Goal: Task Accomplishment & Management: Manage account settings

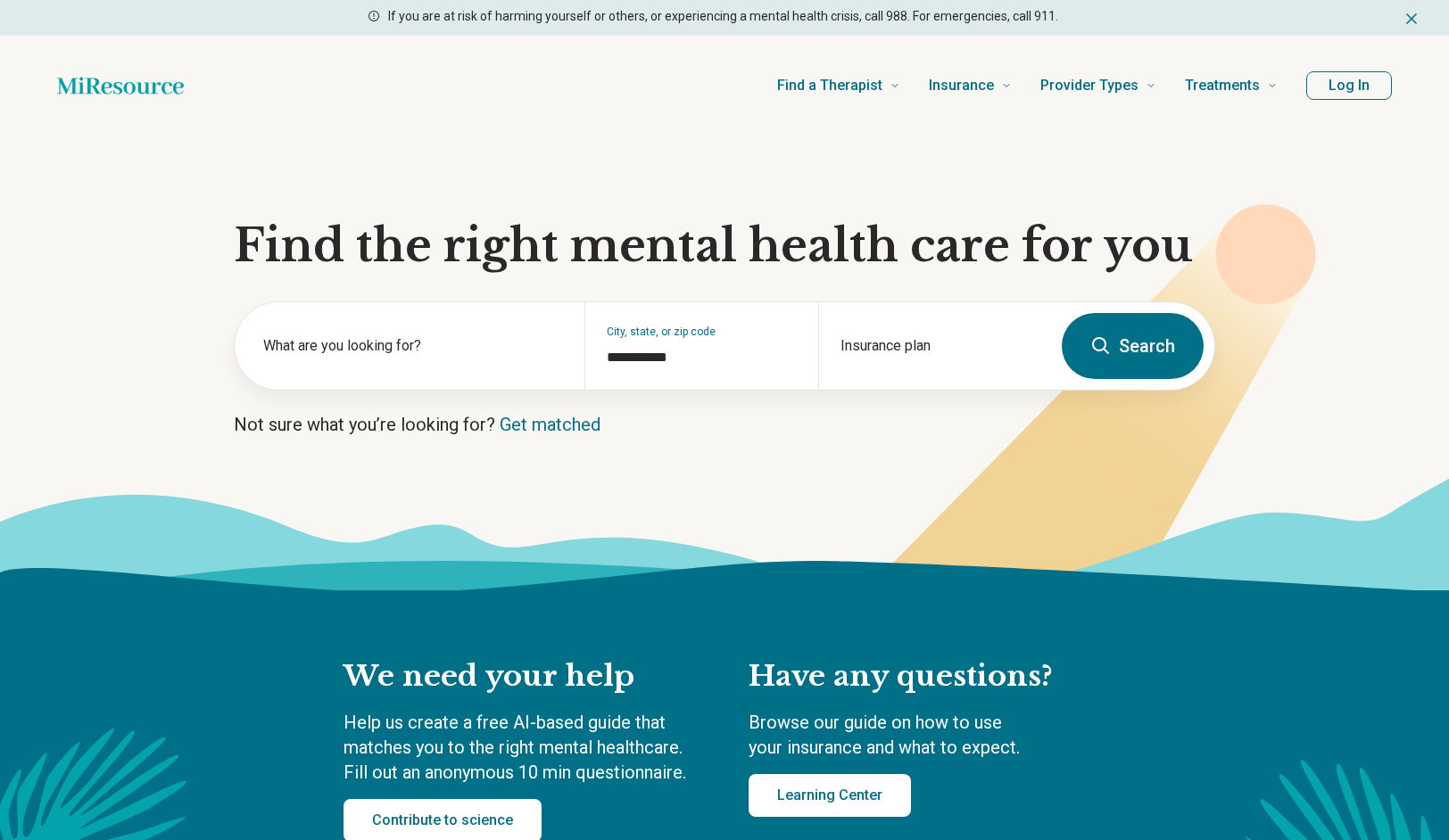
click at [1343, 95] on button "Log In" at bounding box center [1349, 85] width 86 height 28
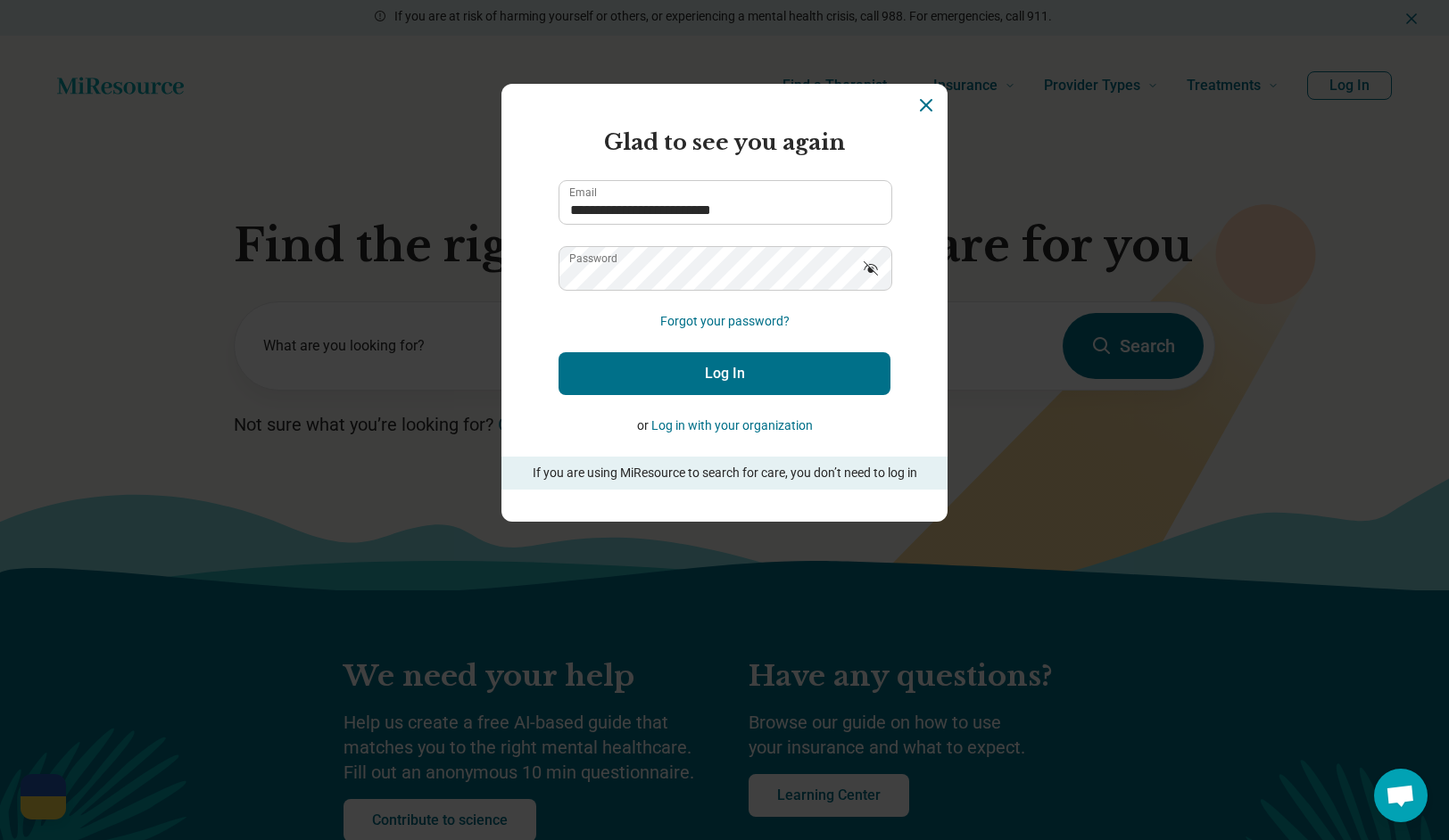
click at [764, 378] on button "Log In" at bounding box center [724, 374] width 332 height 43
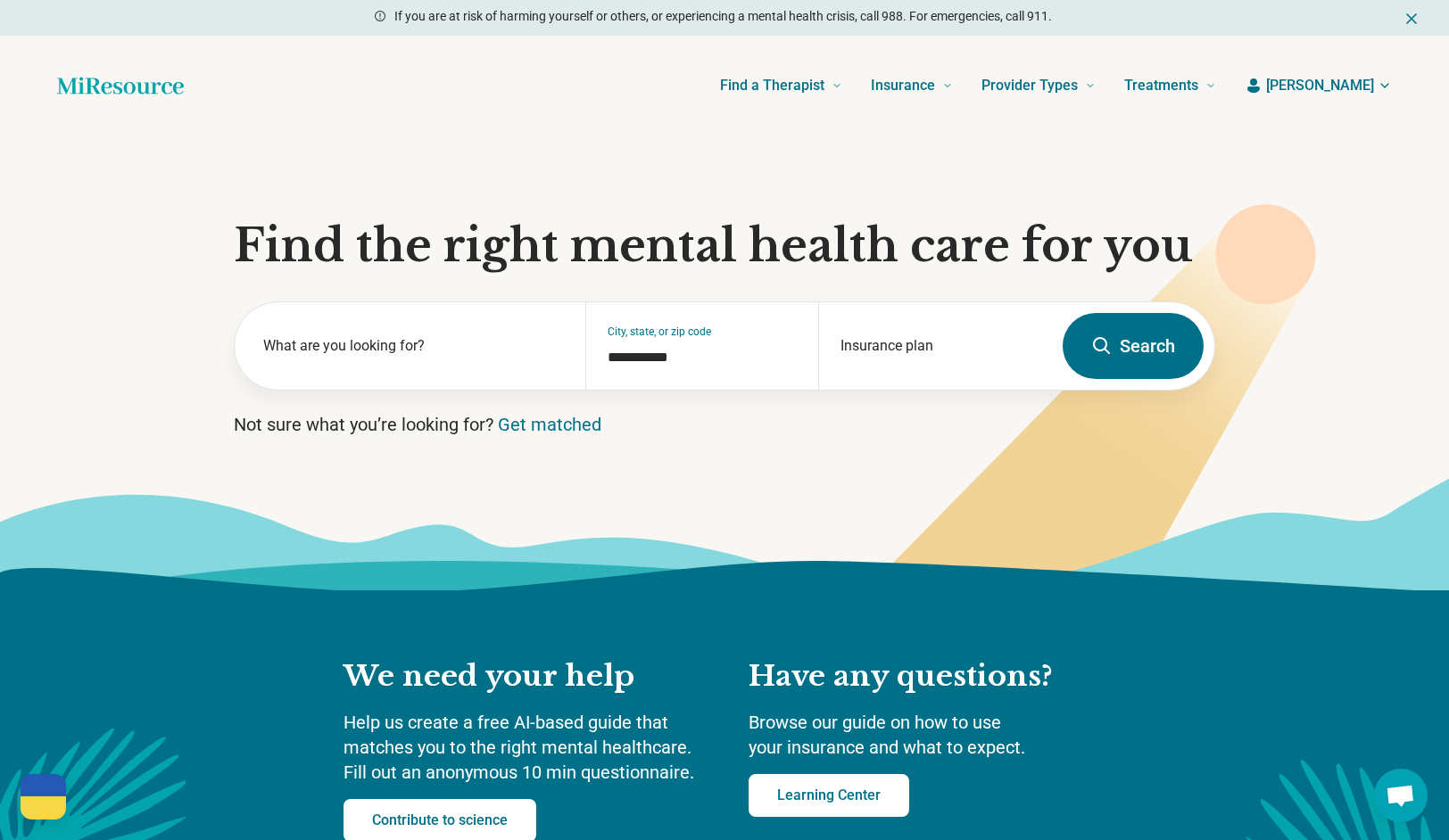
click at [1358, 95] on span "[PERSON_NAME]" at bounding box center [1319, 86] width 108 height 21
click at [1346, 122] on link "My dashboard" at bounding box center [1332, 138] width 121 height 47
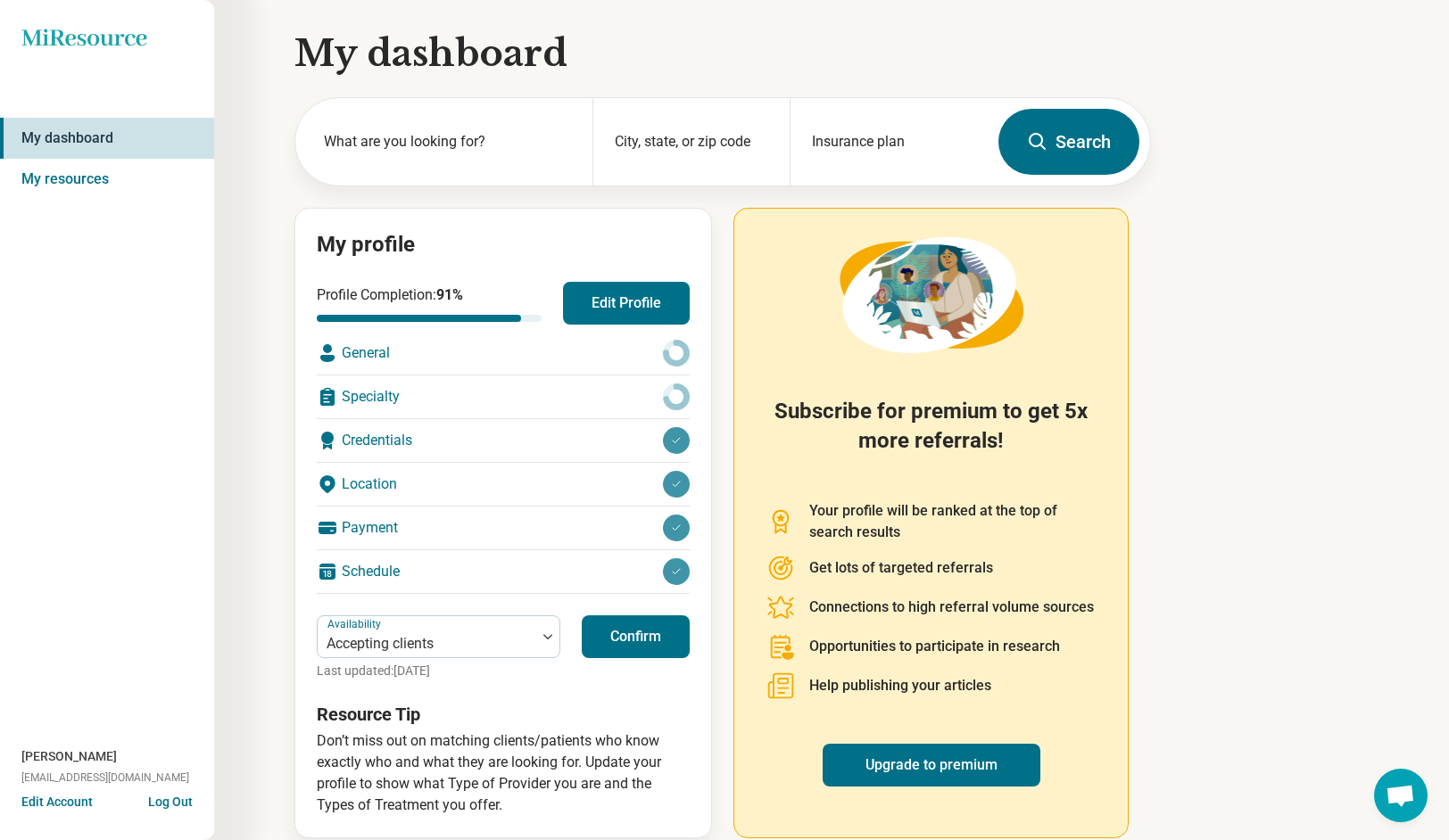
click at [625, 624] on button "Confirm" at bounding box center [635, 637] width 108 height 43
click at [641, 634] on button "Confirm" at bounding box center [635, 637] width 108 height 43
click at [575, 397] on div "Specialty" at bounding box center [503, 397] width 373 height 43
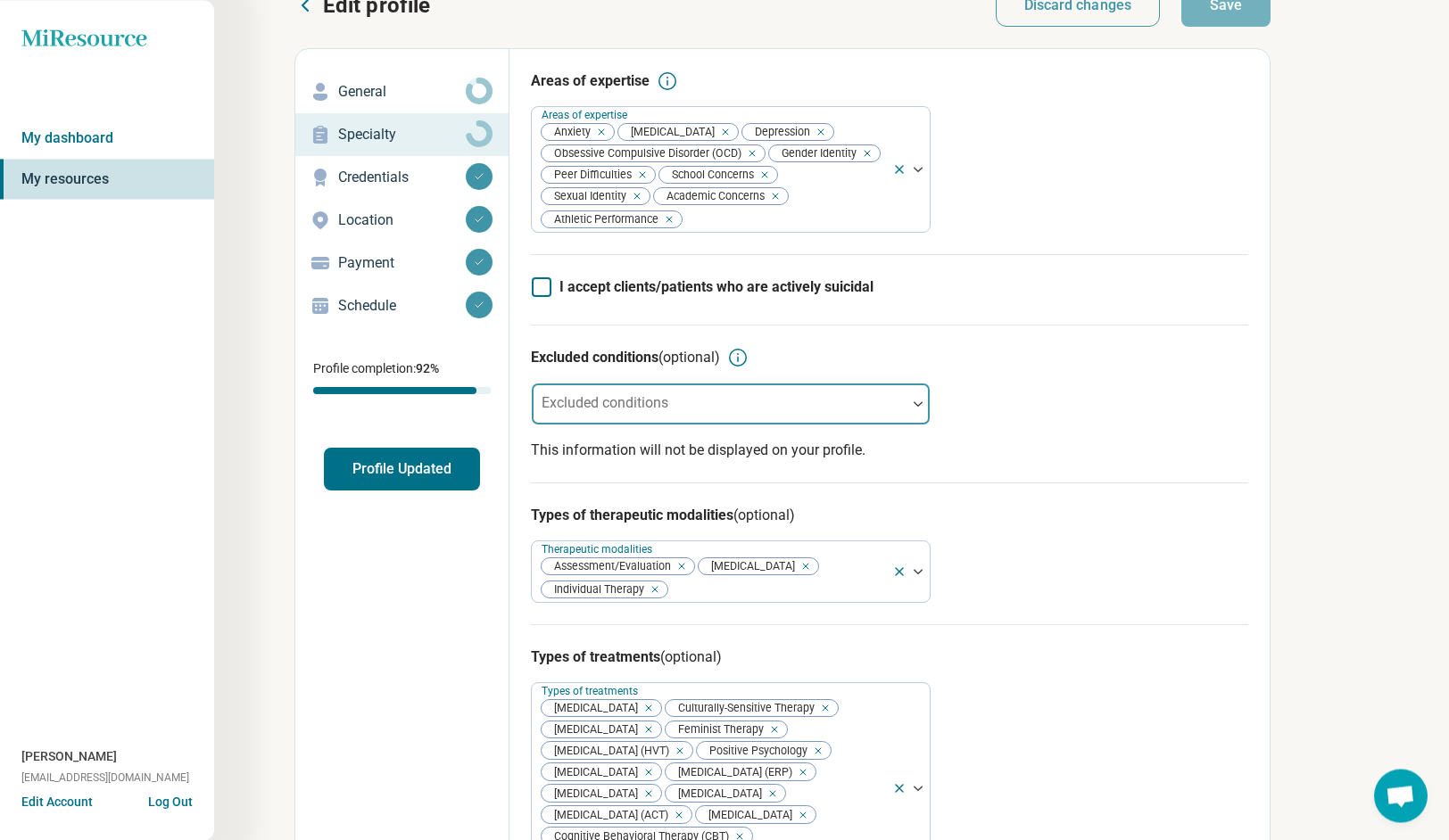
scroll to position [43, 0]
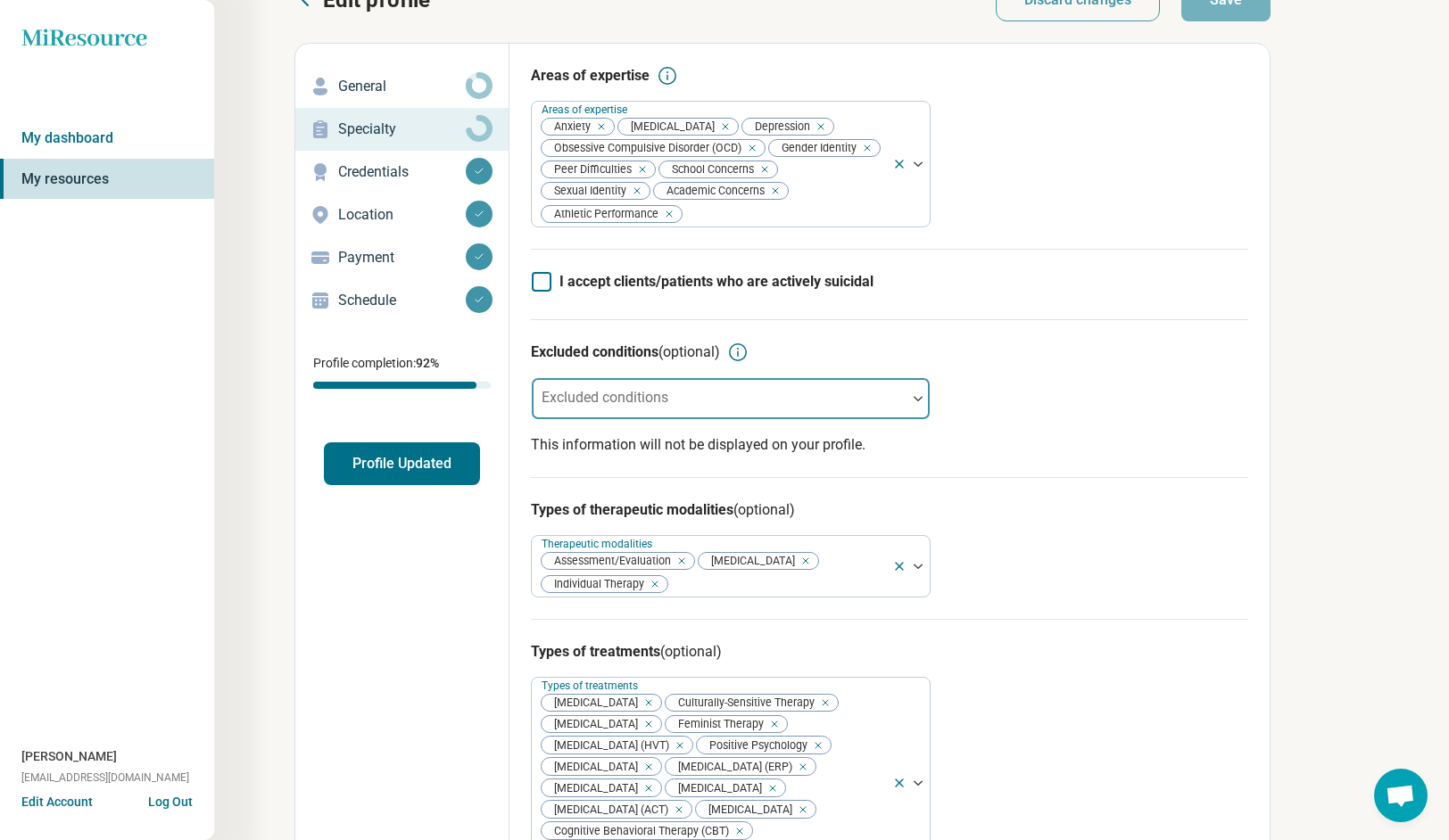
click at [592, 410] on div at bounding box center [719, 406] width 361 height 25
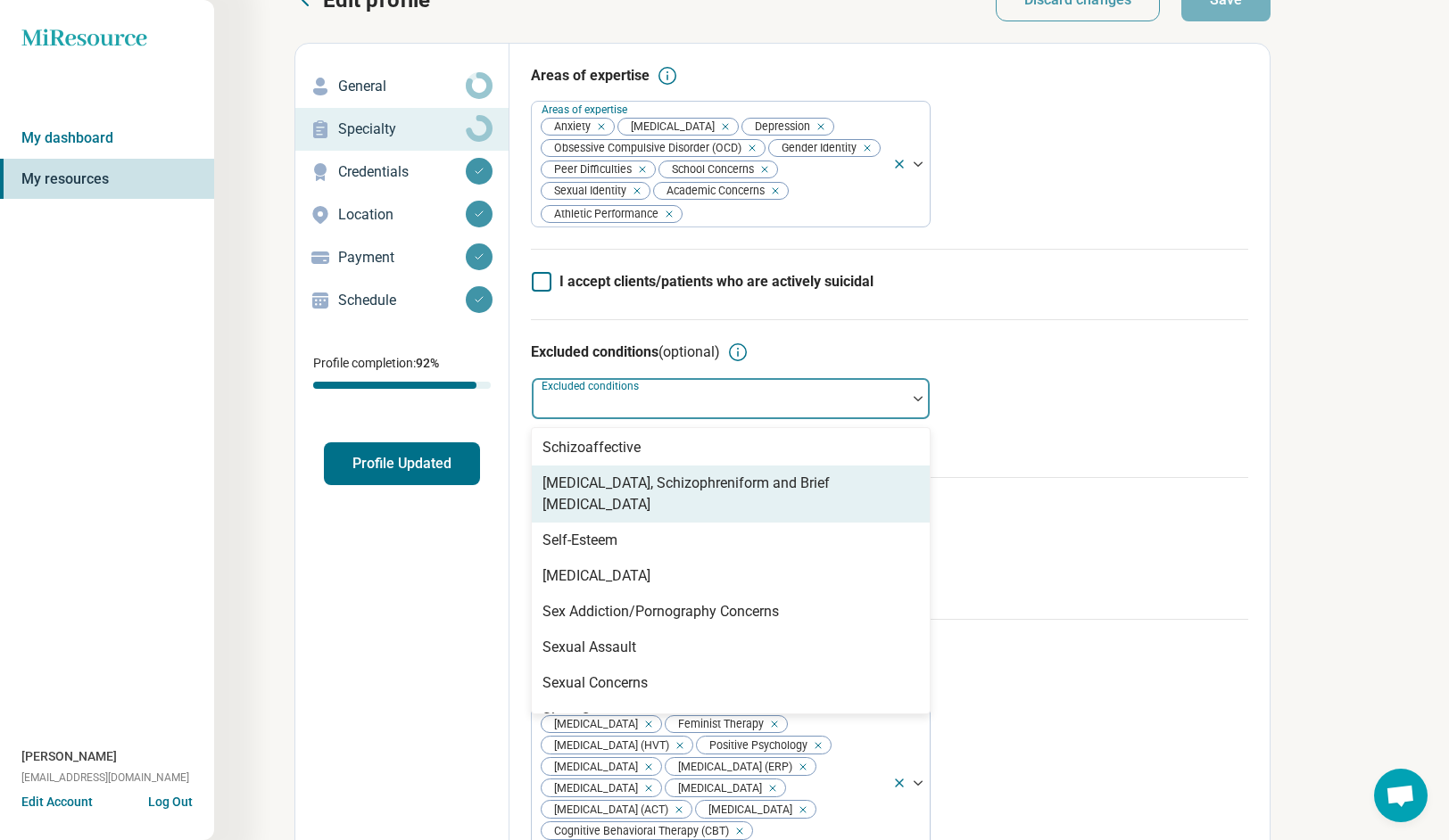
scroll to position [2933, 0]
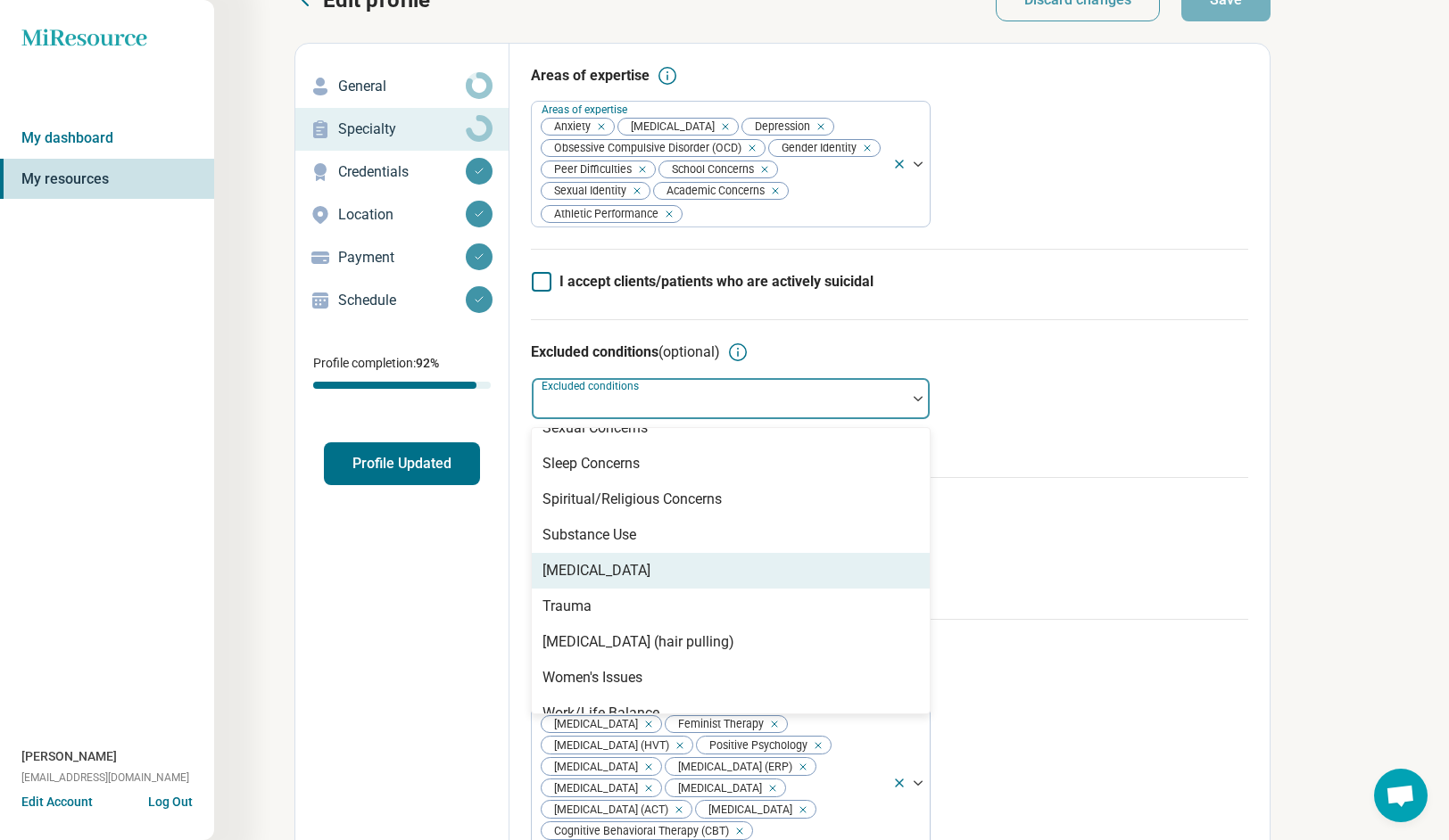
click at [272, 635] on div "Edit profile Discard changes Save Edit profile General Specialty Credentials Lo…" at bounding box center [635, 745] width 1271 height 1533
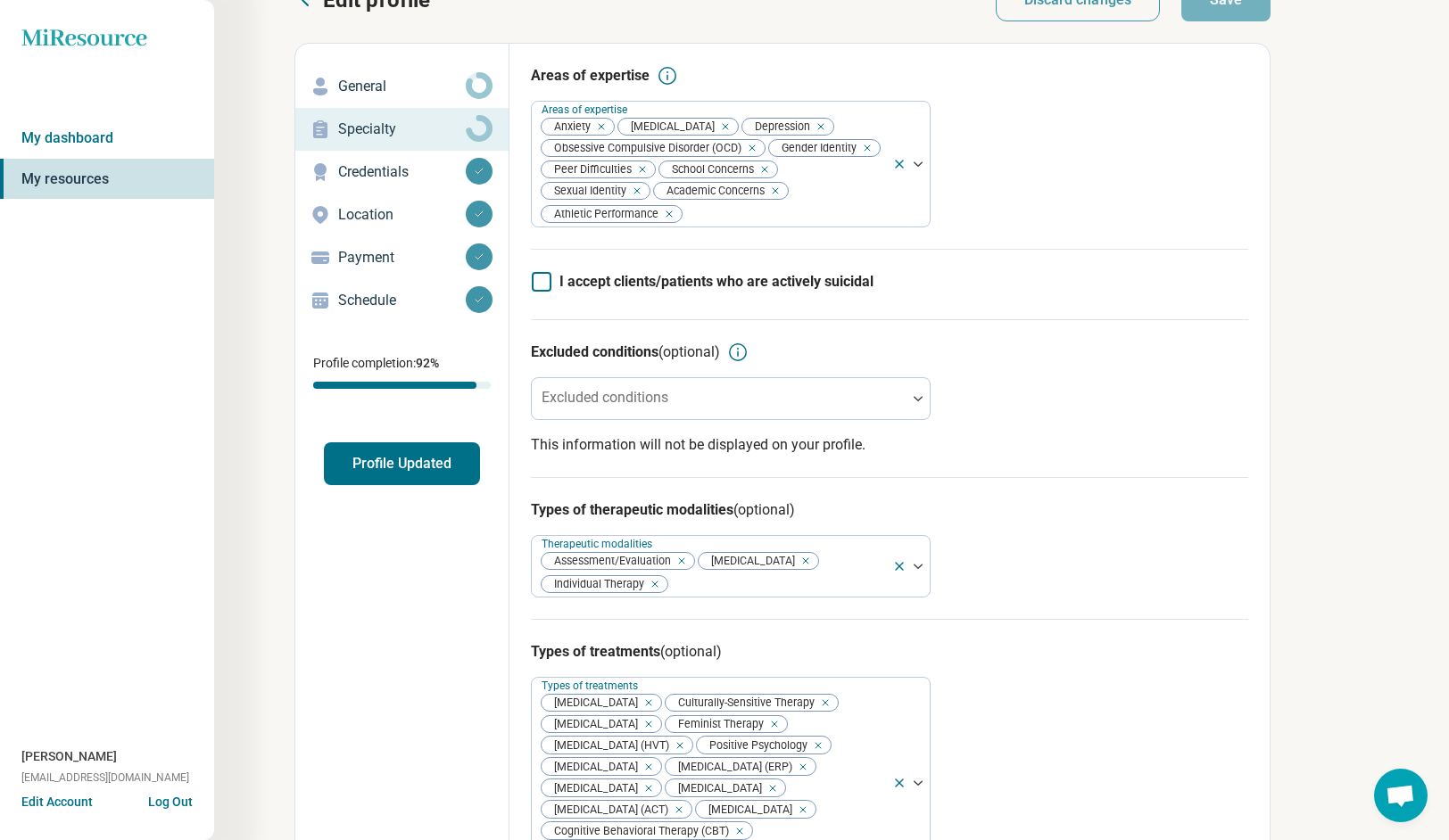
scroll to position [0, 0]
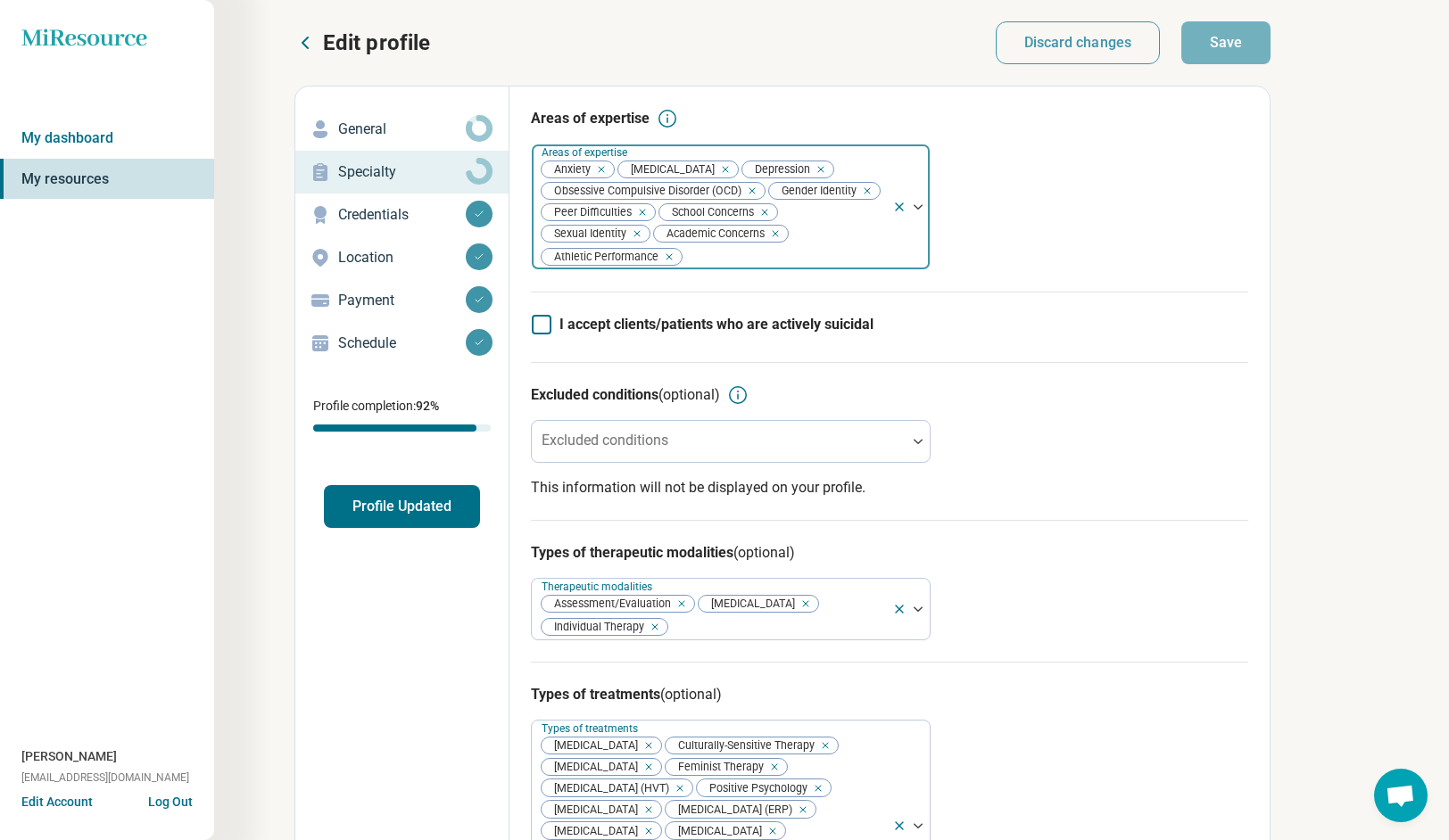
click at [861, 258] on div at bounding box center [783, 257] width 202 height 25
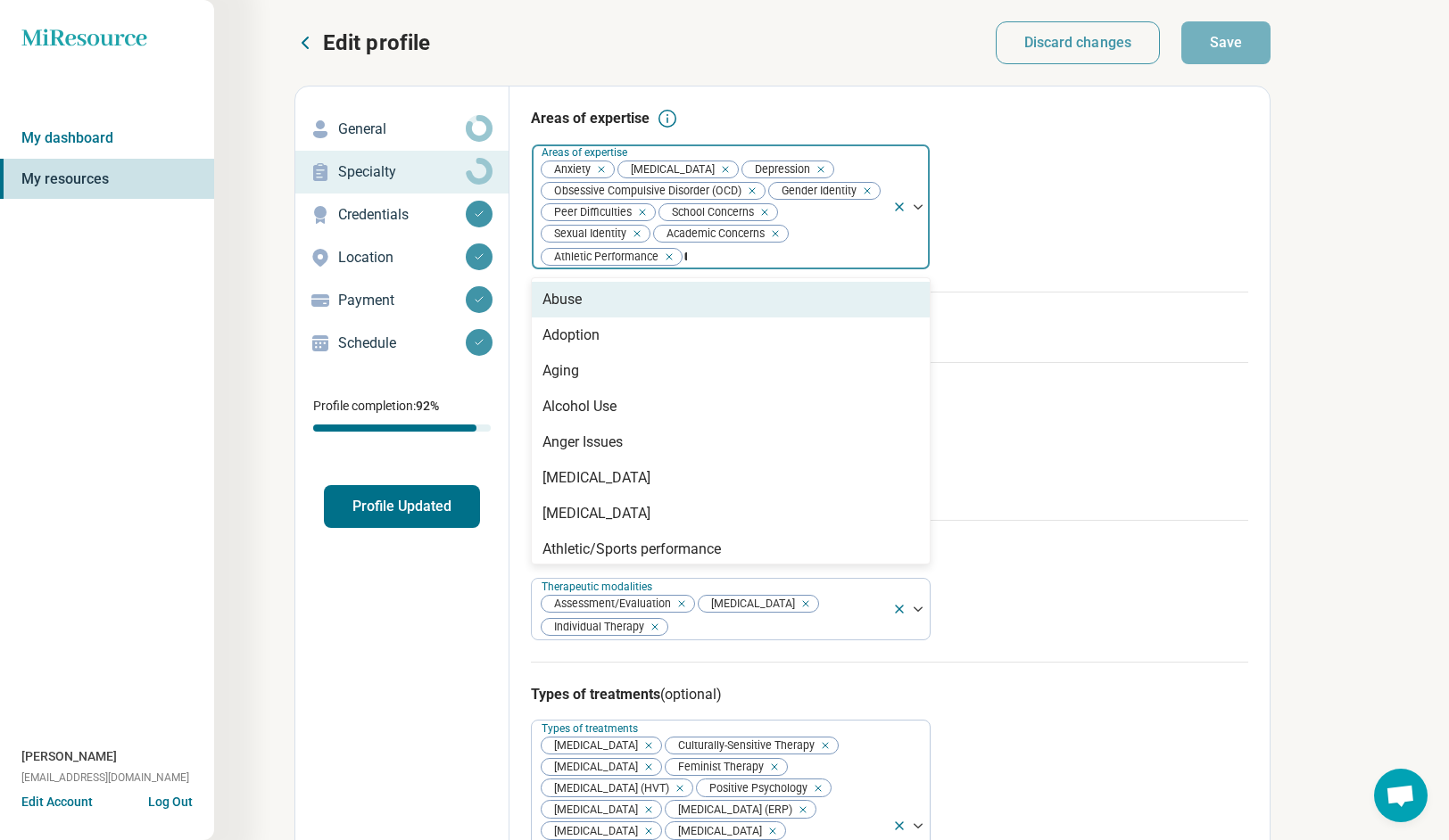
type input "***"
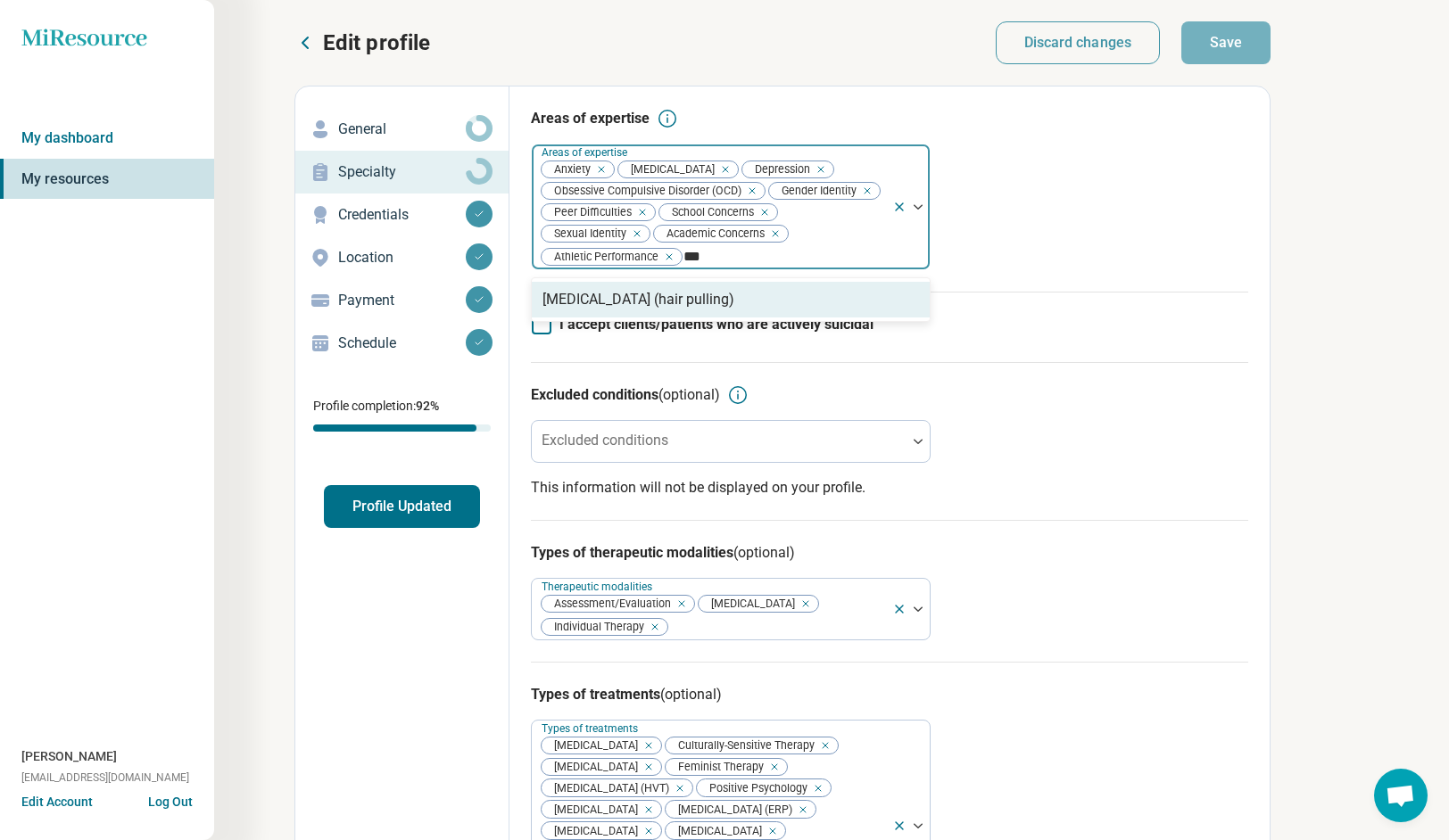
click at [720, 292] on div "[MEDICAL_DATA] (hair pulling)" at bounding box center [638, 300] width 192 height 21
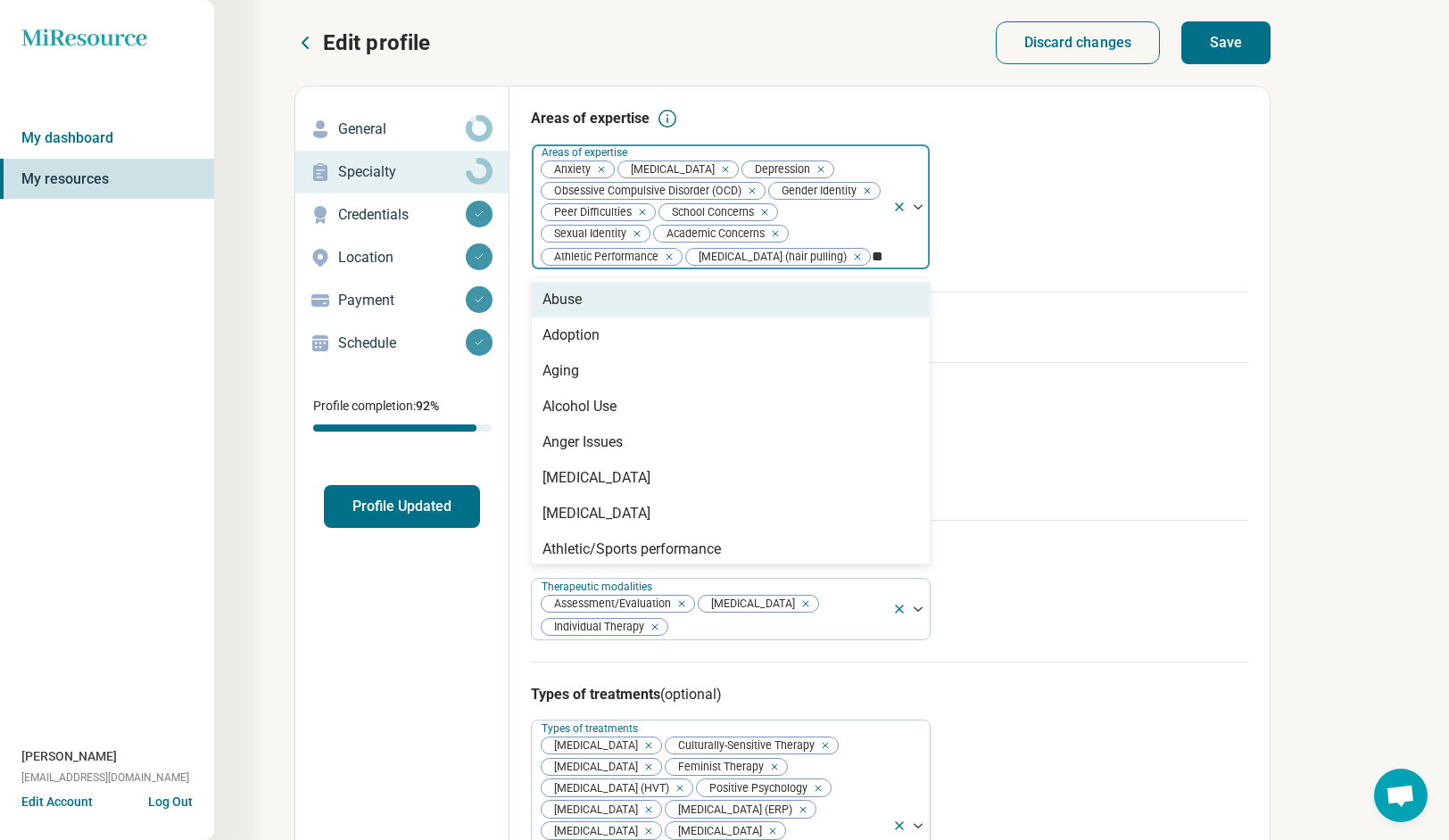
type input "***"
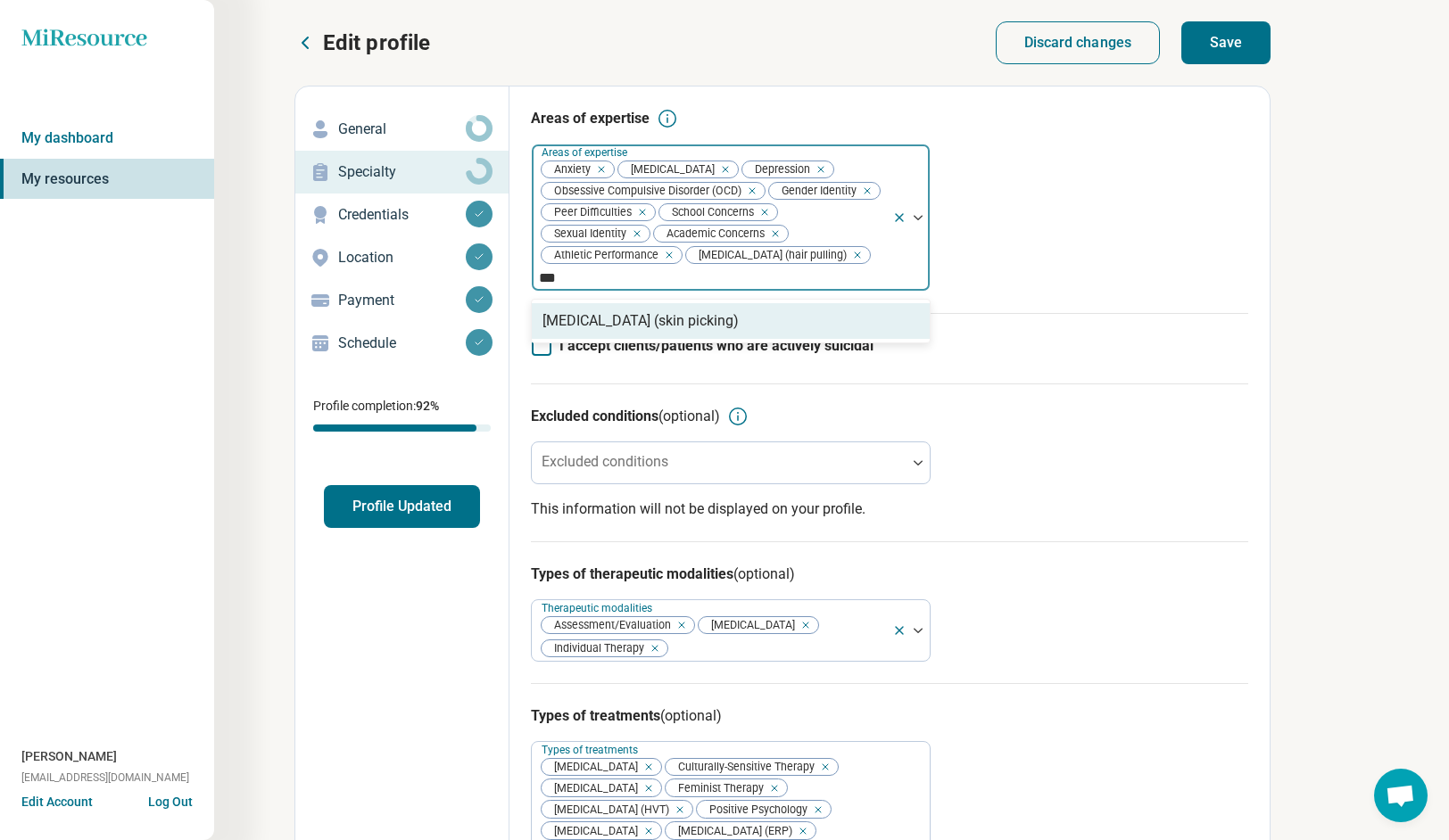
click at [724, 330] on div "[MEDICAL_DATA] (skin picking)" at bounding box center [640, 322] width 196 height 21
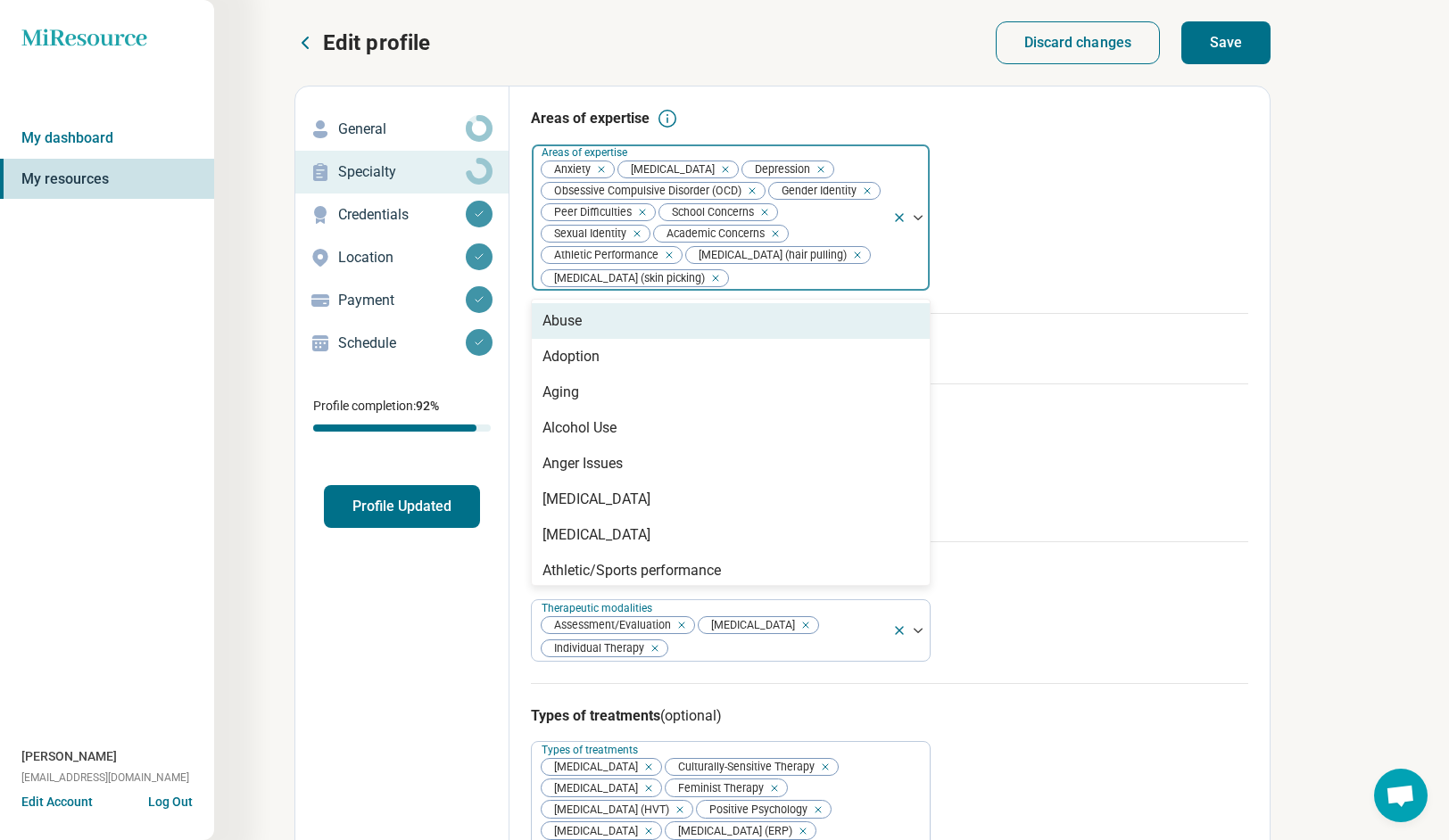
click at [641, 212] on icon "Remove [object Object]" at bounding box center [637, 211] width 13 height 13
click at [606, 171] on div "Remove [object Object]" at bounding box center [597, 170] width 21 height 21
click at [606, 171] on span "[MEDICAL_DATA]" at bounding box center [592, 170] width 101 height 17
click at [638, 169] on icon "Remove [object Object]" at bounding box center [644, 170] width 13 height 13
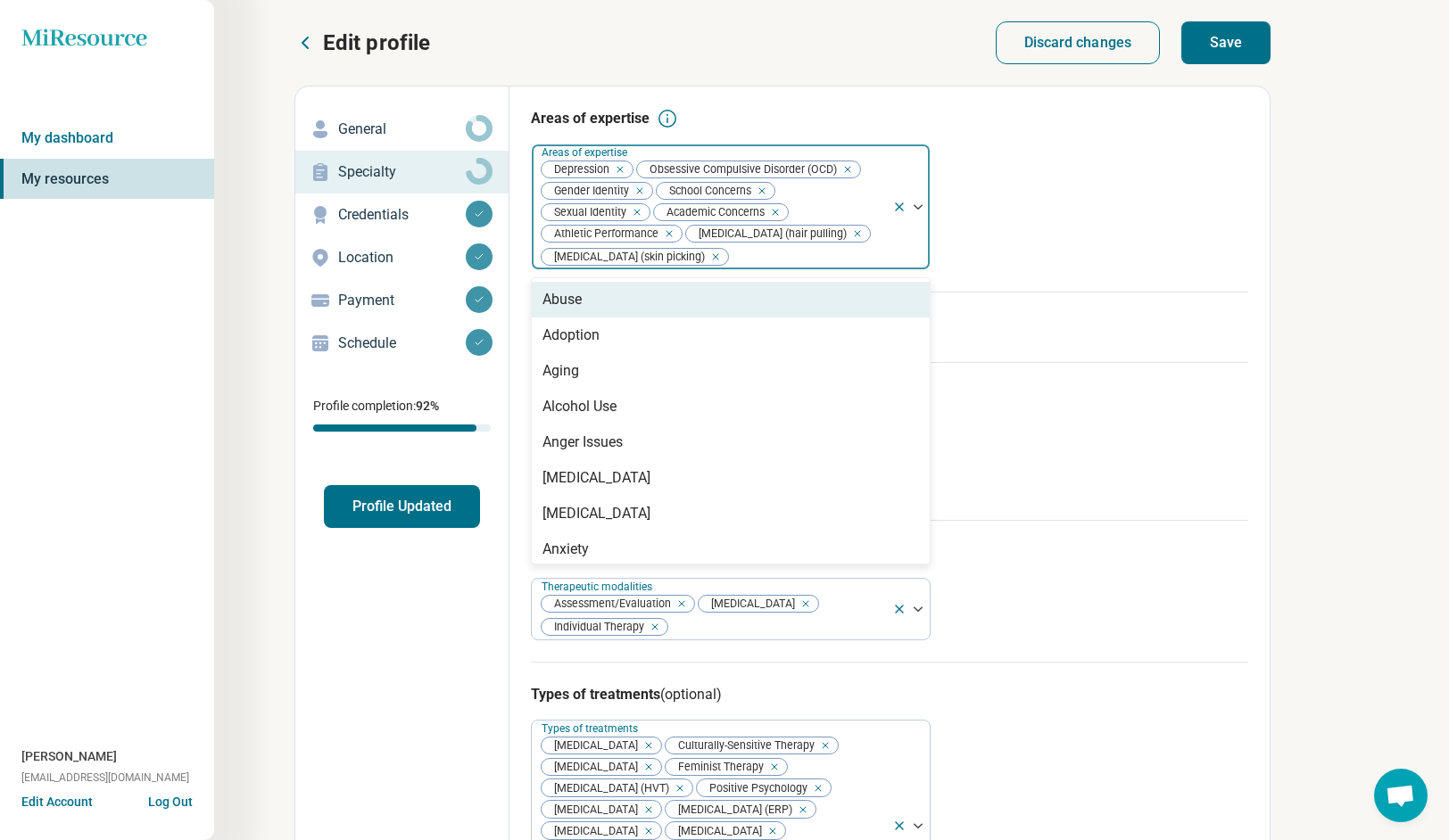
click at [626, 170] on div "Remove [object Object]" at bounding box center [617, 170] width 21 height 21
click at [872, 170] on div "Remove [object Object]" at bounding box center [863, 170] width 21 height 21
click at [650, 192] on div "Remove [object Object]" at bounding box center [643, 191] width 21 height 21
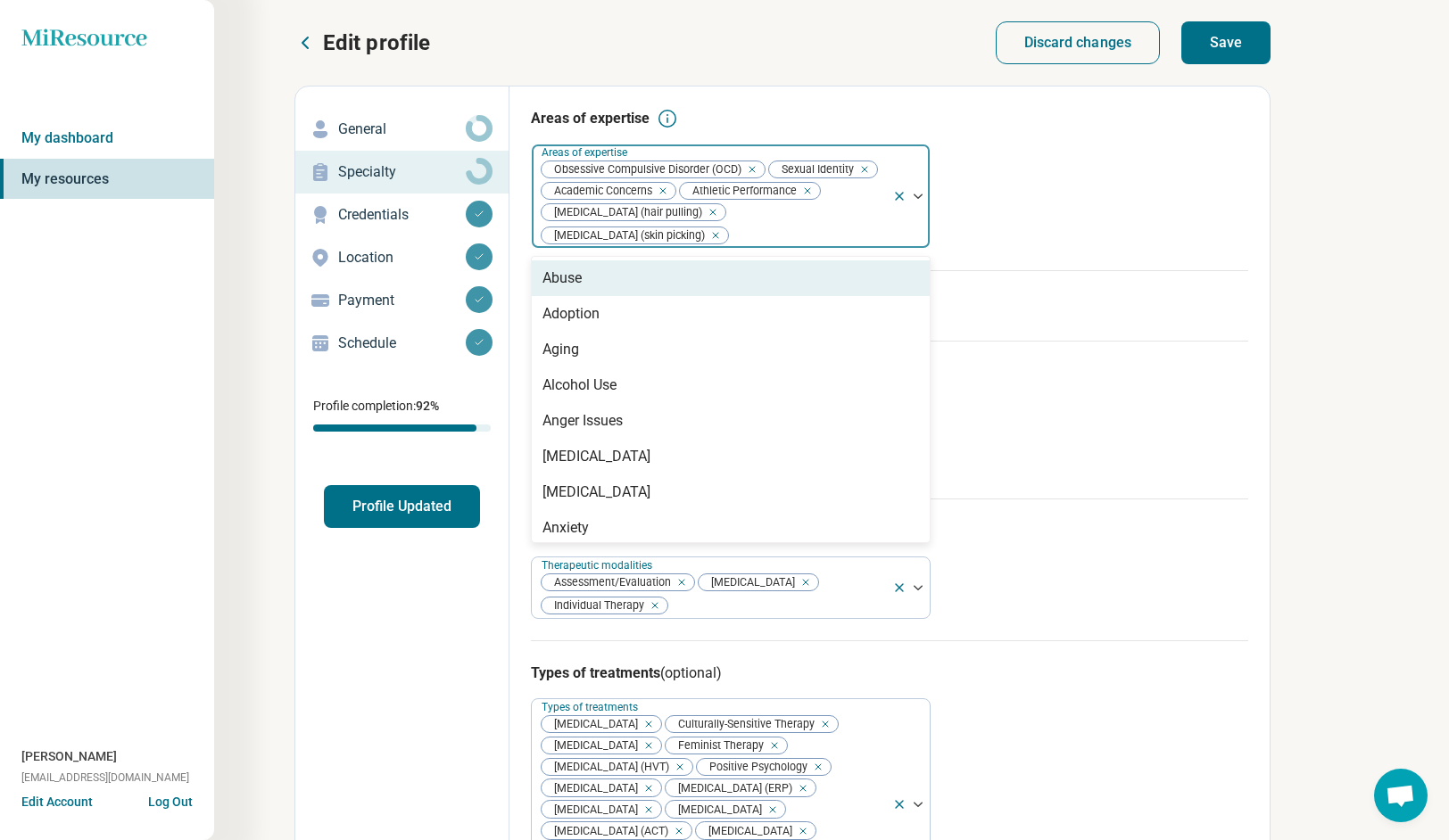
click at [860, 170] on icon "Remove [object Object]" at bounding box center [860, 169] width 6 height 6
click at [665, 193] on icon "Remove [object Object]" at bounding box center [658, 191] width 13 height 13
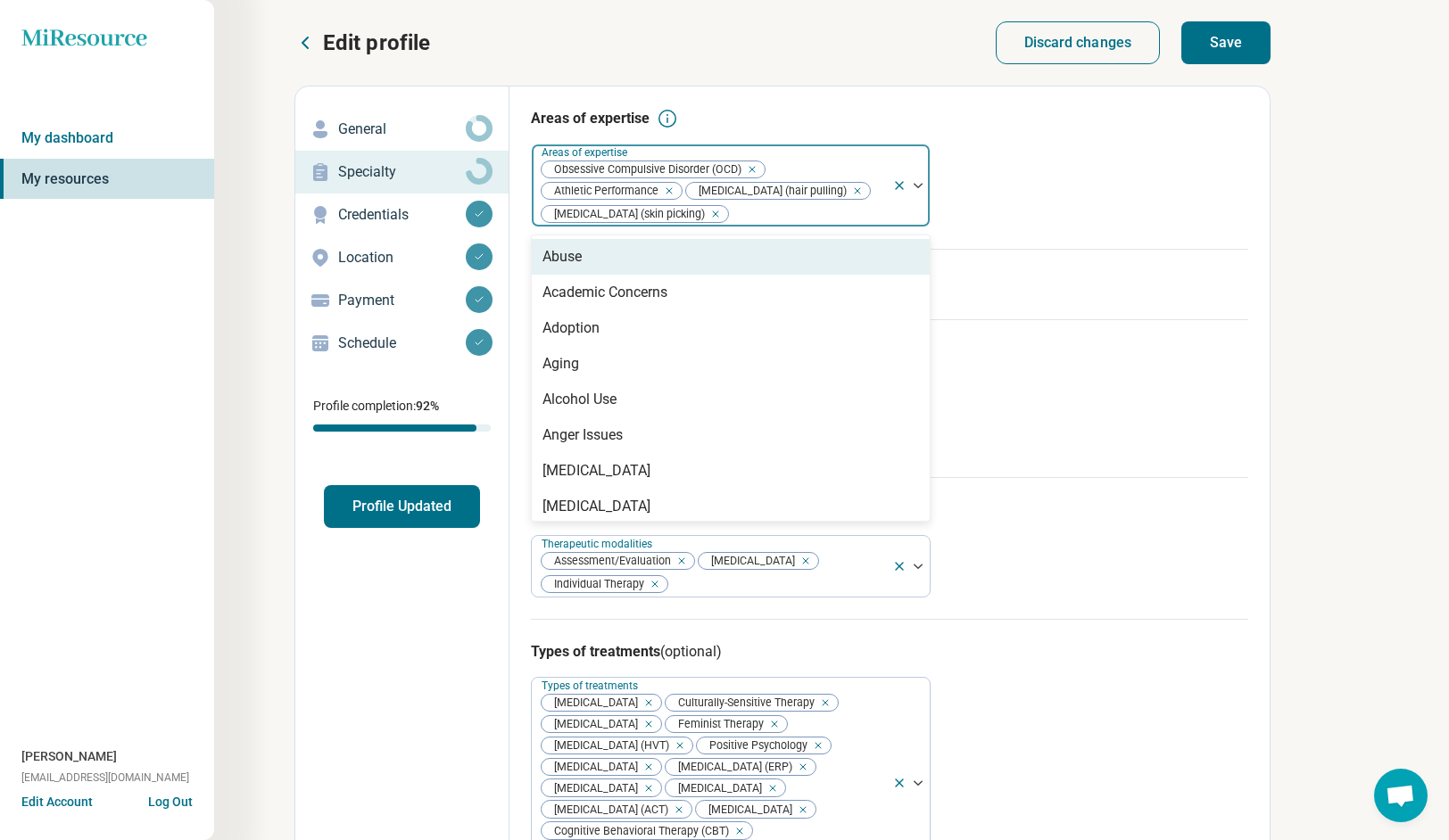
click at [861, 194] on button "button" at bounding box center [860, 191] width 18 height 17
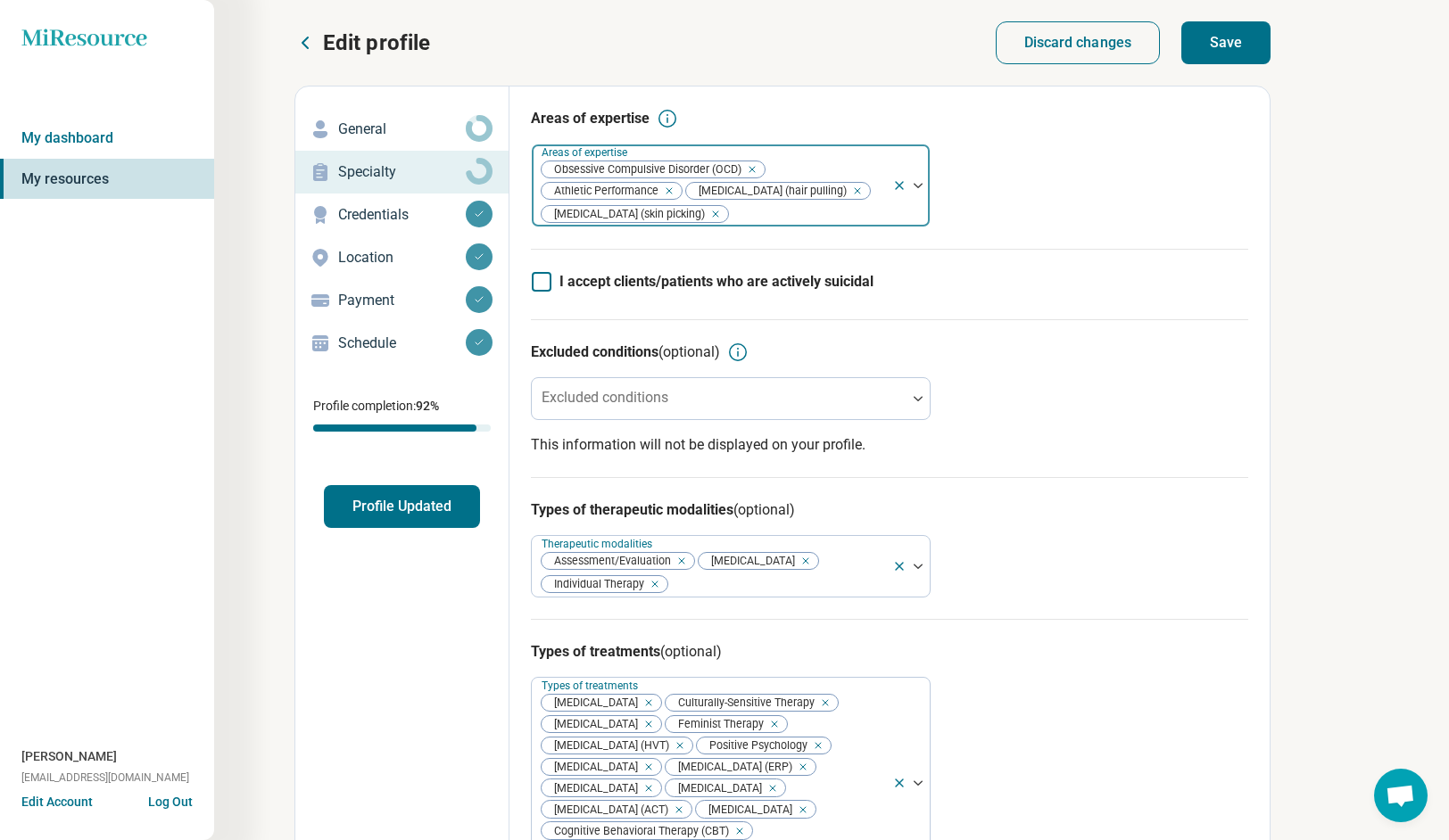
click at [670, 192] on icon "Remove [object Object]" at bounding box center [665, 191] width 13 height 13
type input "***"
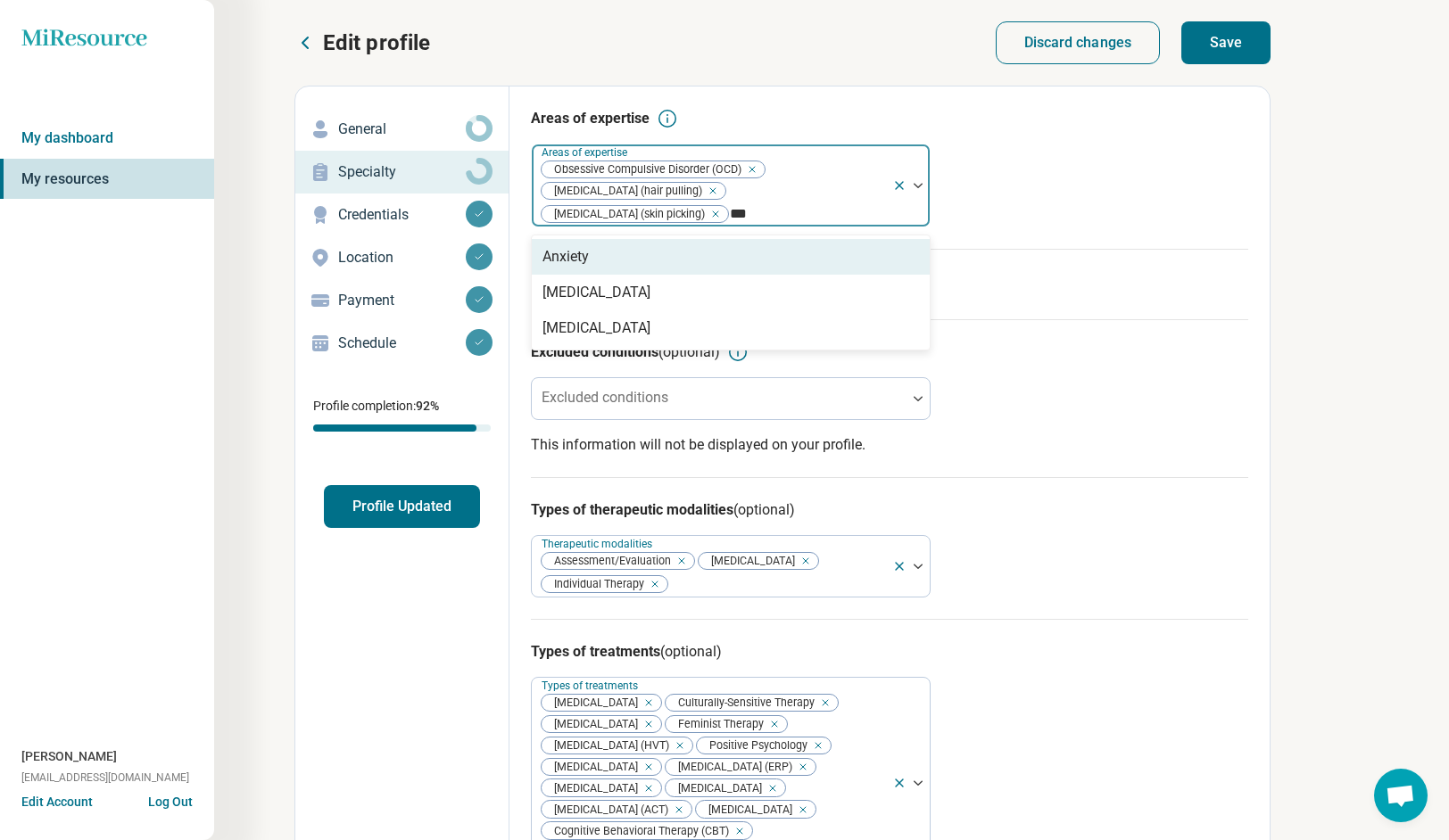
click at [740, 256] on div "Anxiety" at bounding box center [731, 256] width 398 height 36
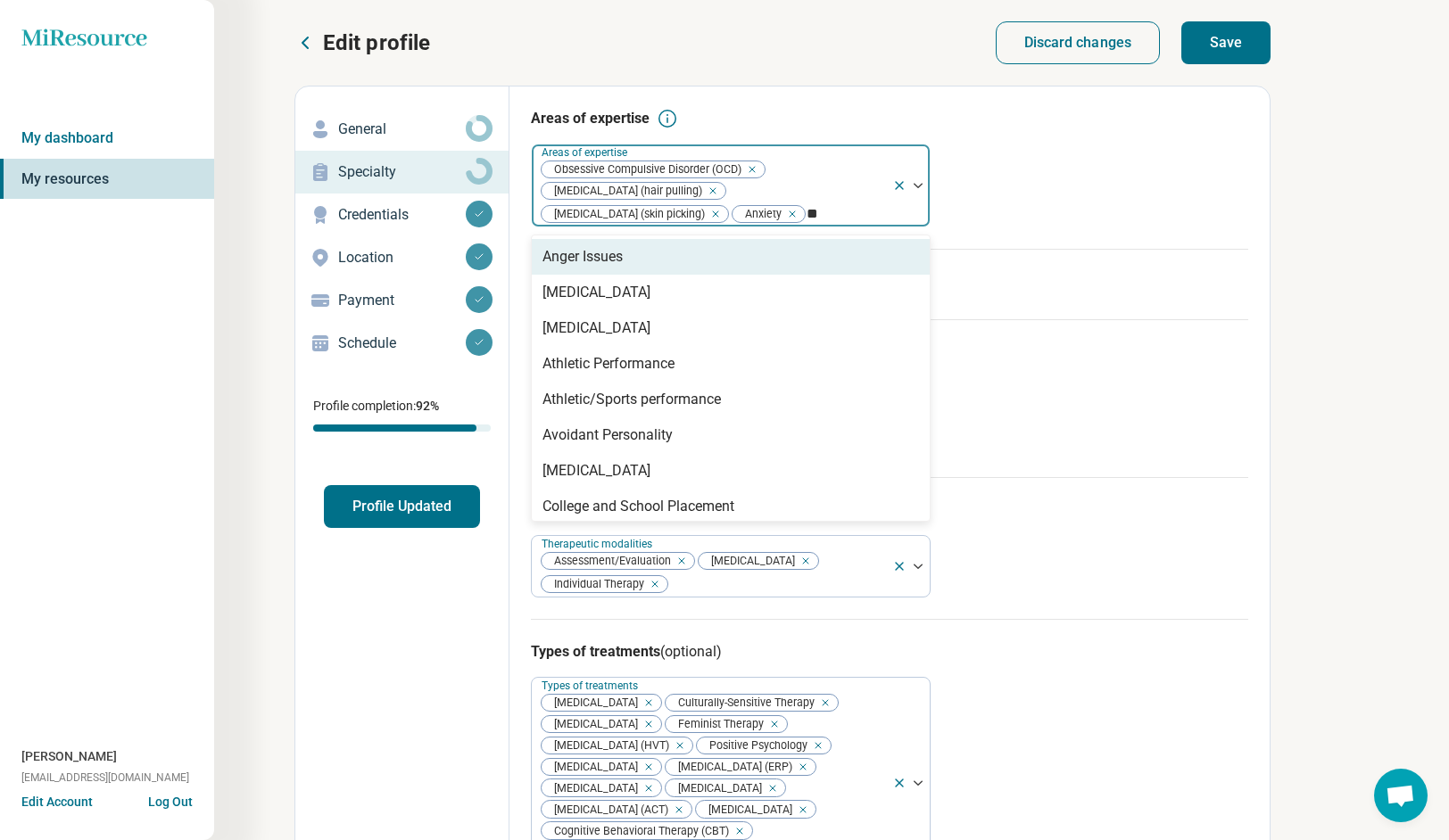
type input "***"
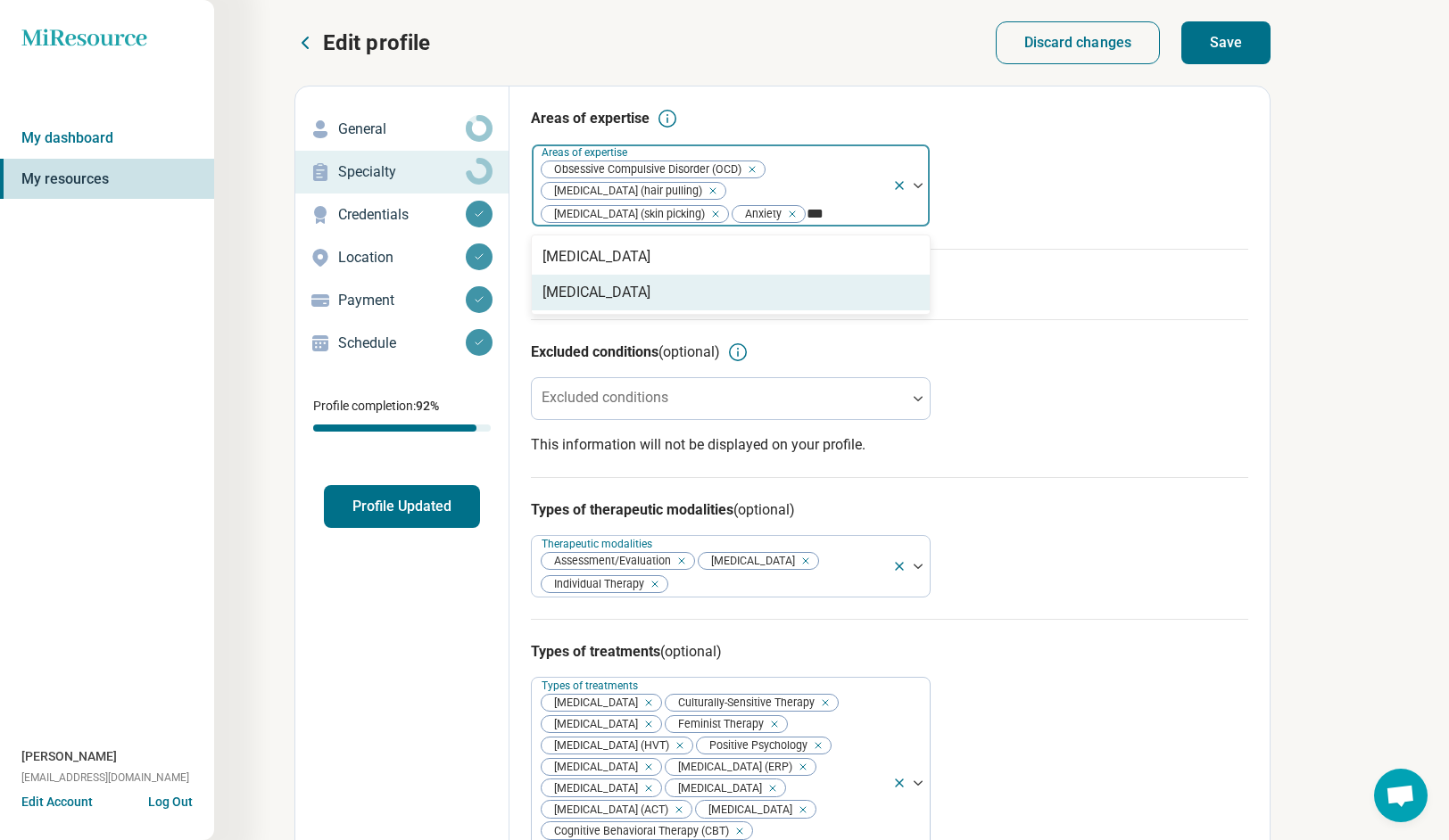
click at [730, 286] on div "[MEDICAL_DATA]" at bounding box center [731, 292] width 398 height 36
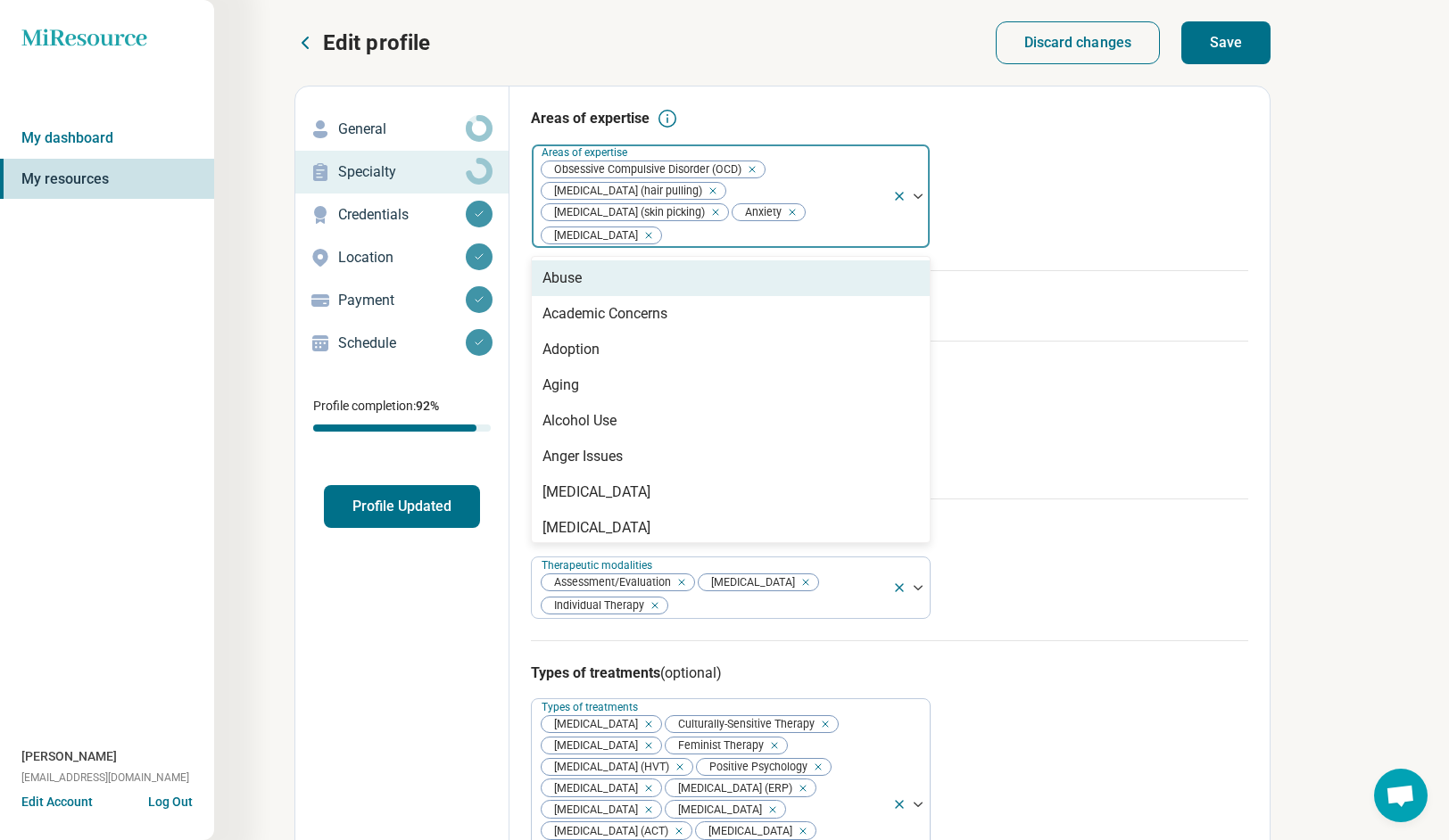
click at [723, 230] on div at bounding box center [774, 236] width 222 height 25
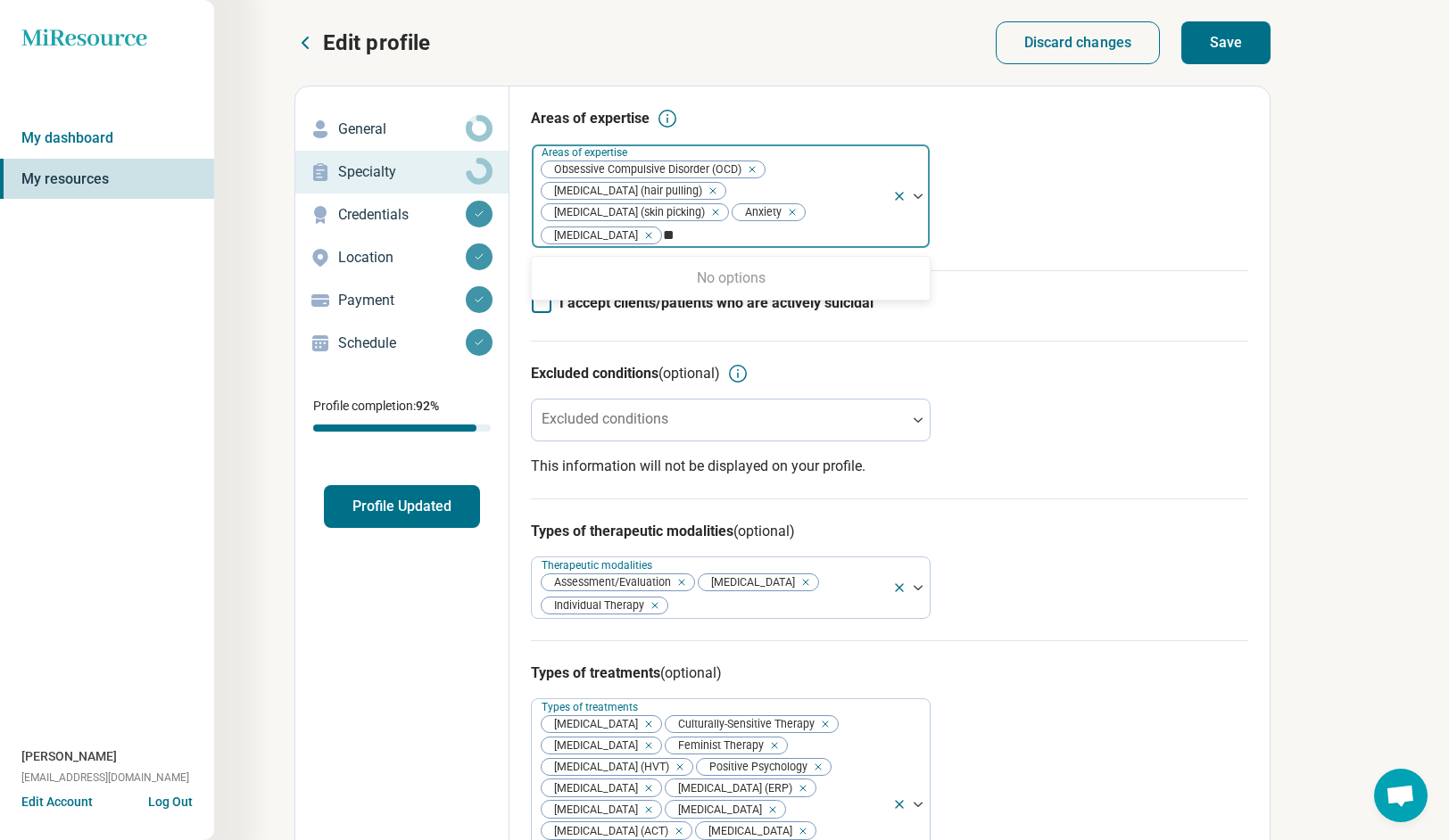
type input "*"
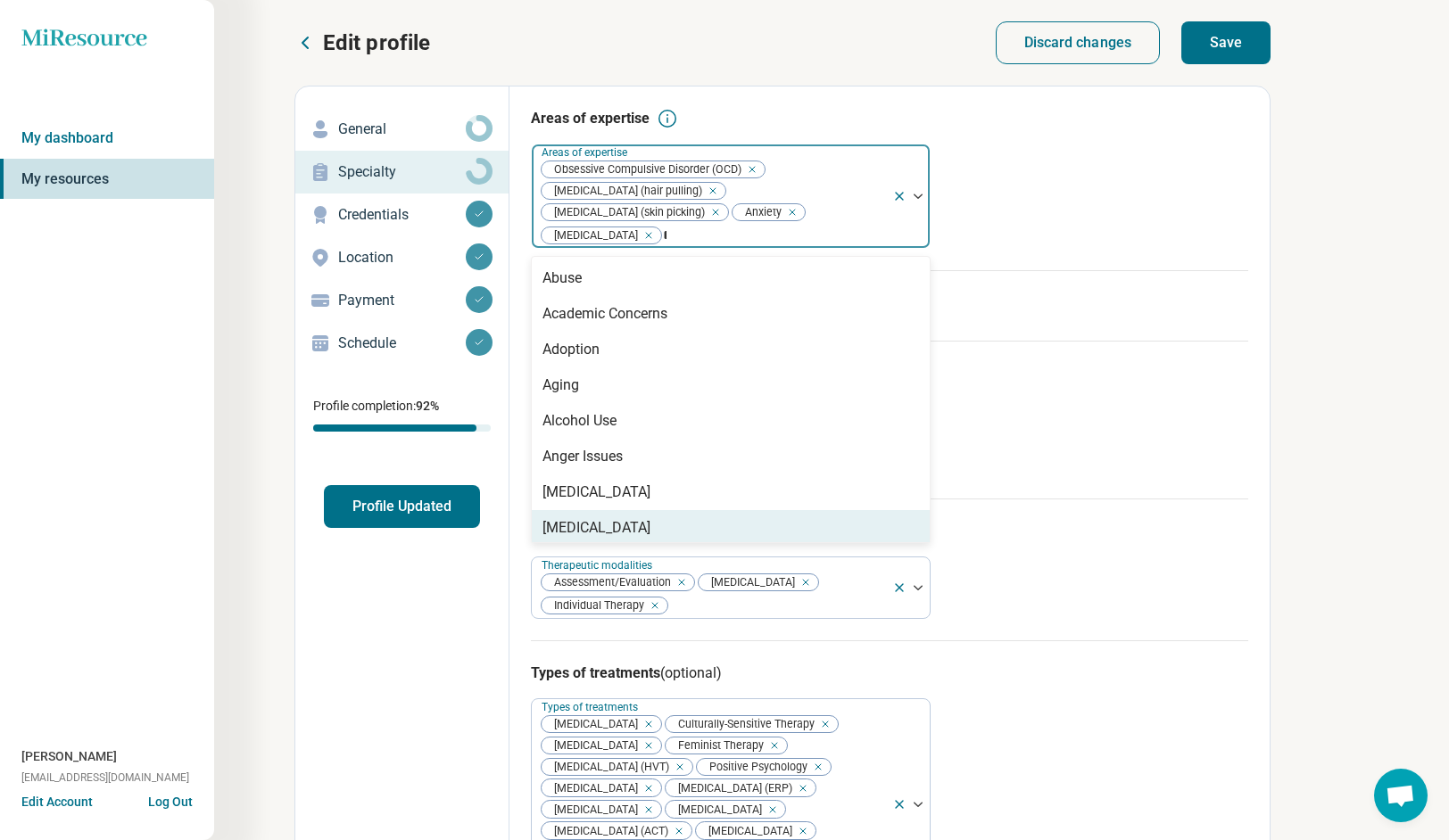
type input "***"
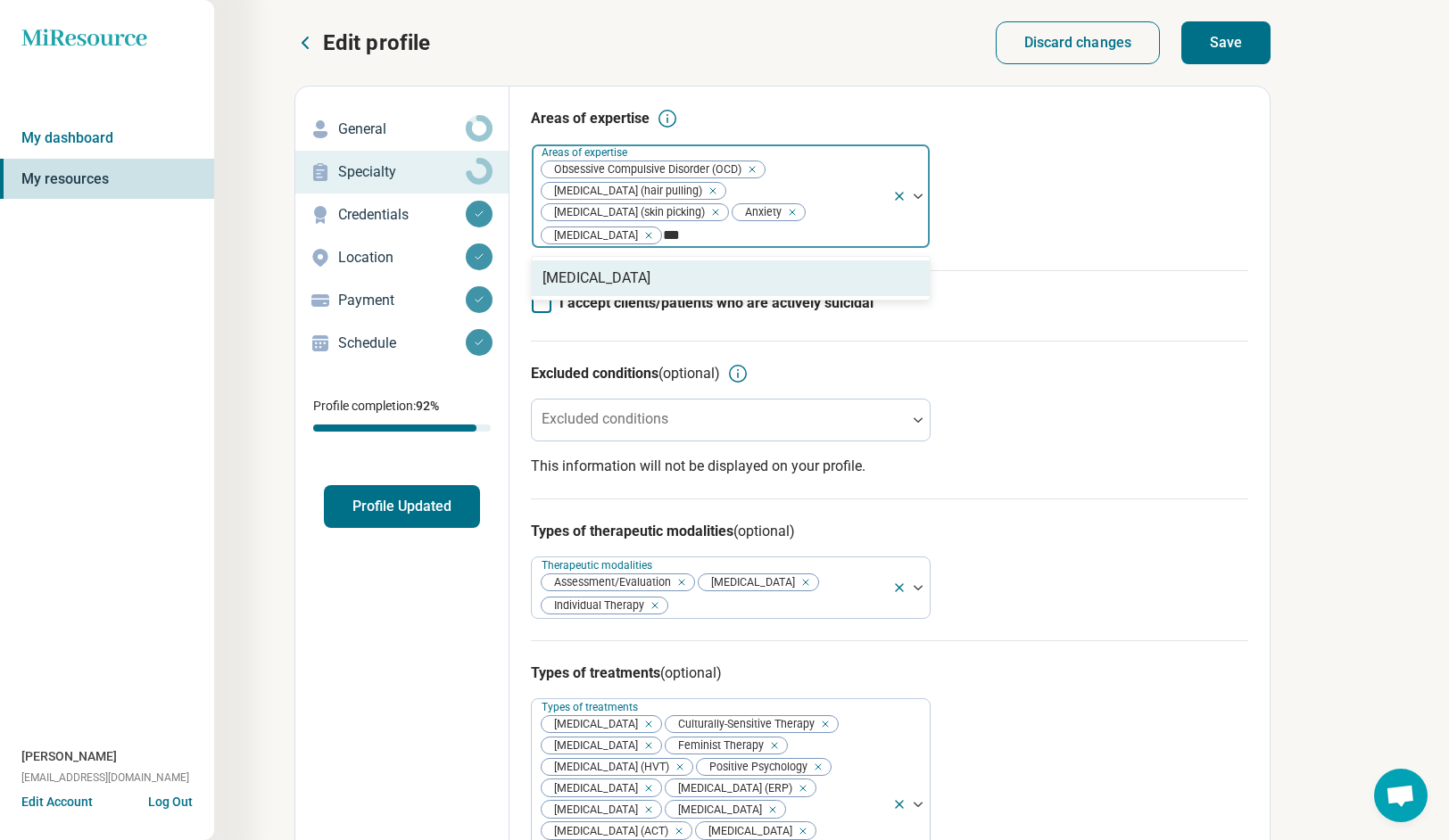
click at [602, 286] on div "[MEDICAL_DATA]" at bounding box center [596, 279] width 108 height 21
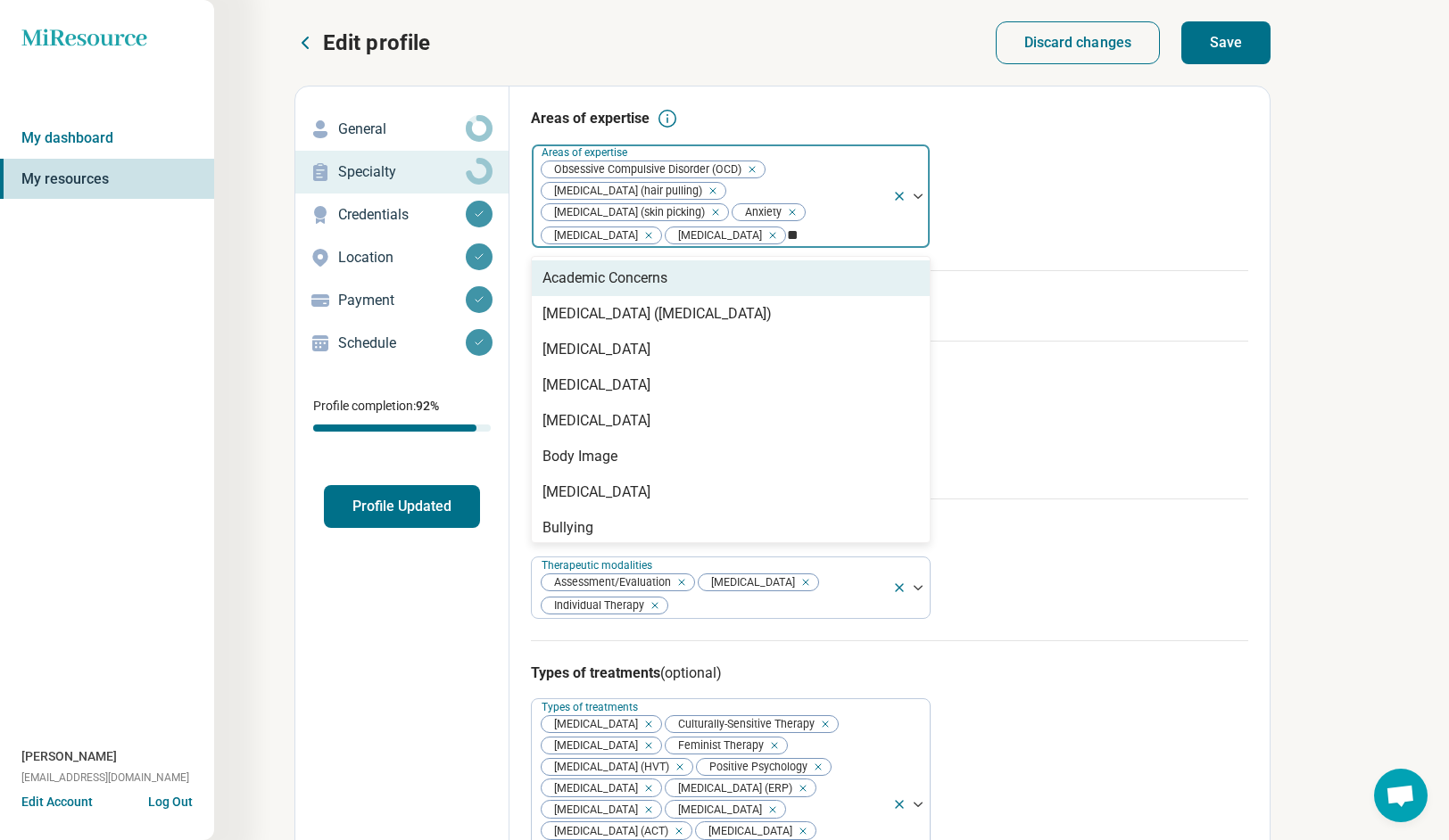
type input "***"
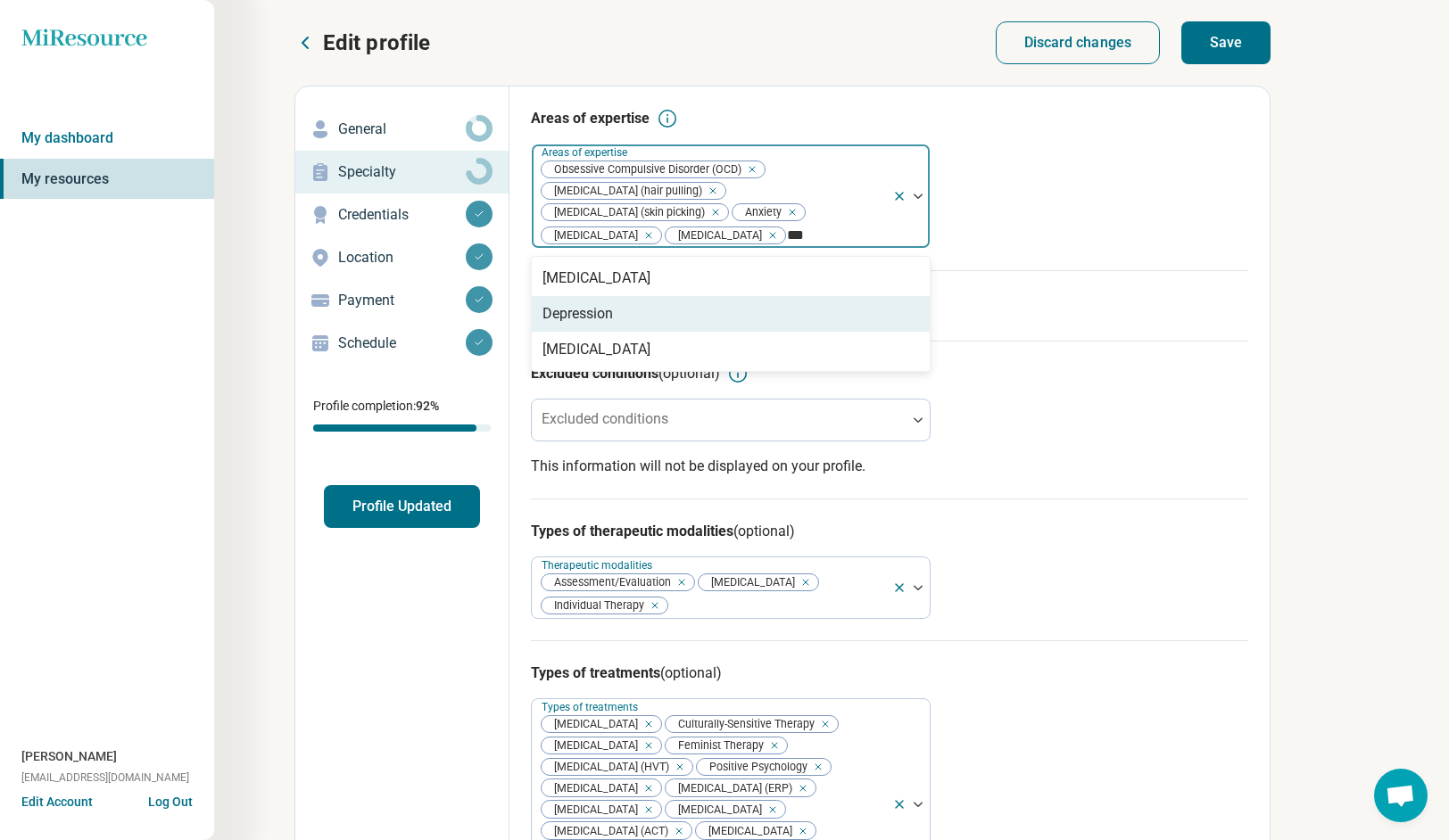
click at [564, 323] on div "Depression" at bounding box center [578, 314] width 70 height 21
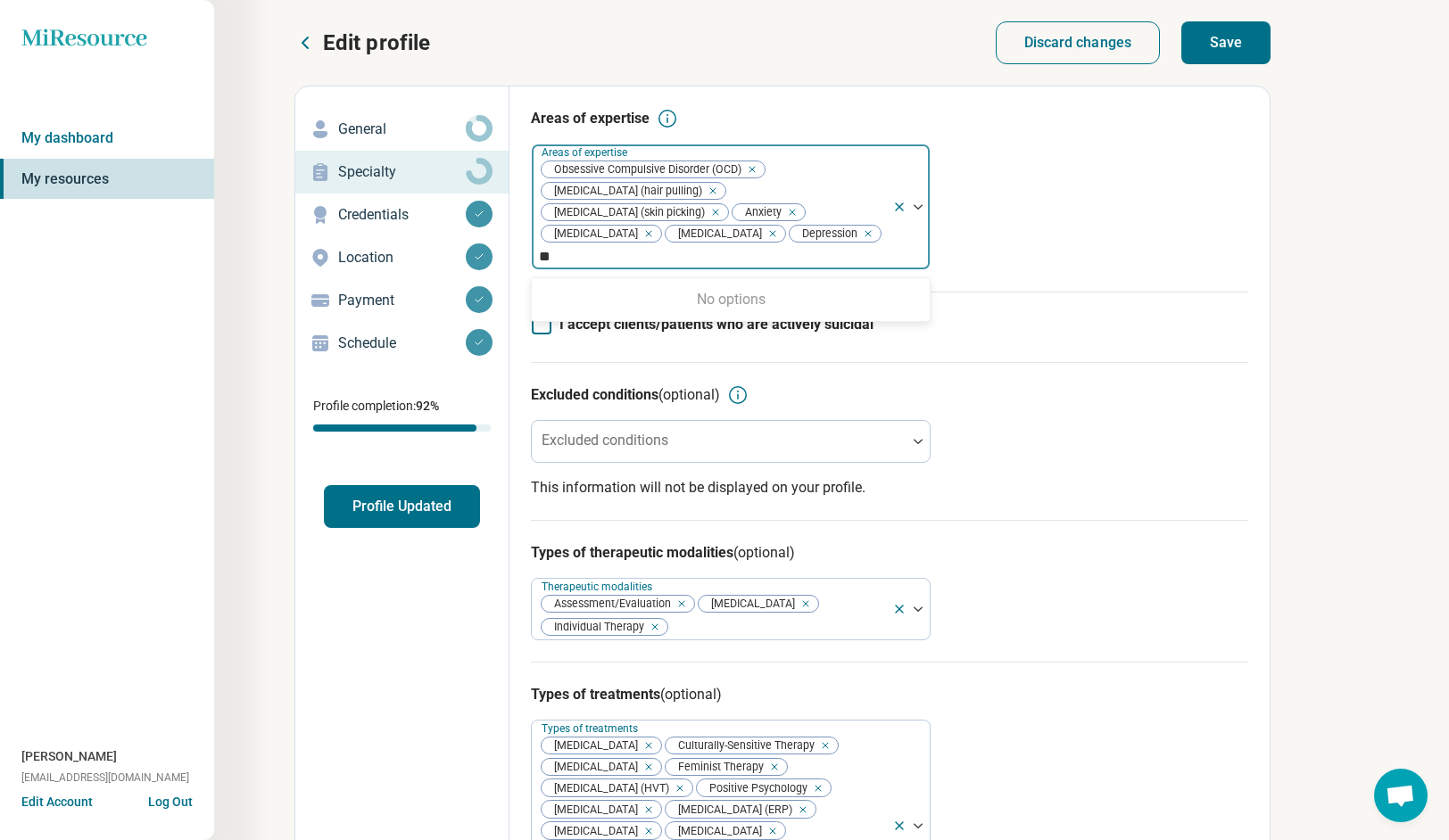
type input "*"
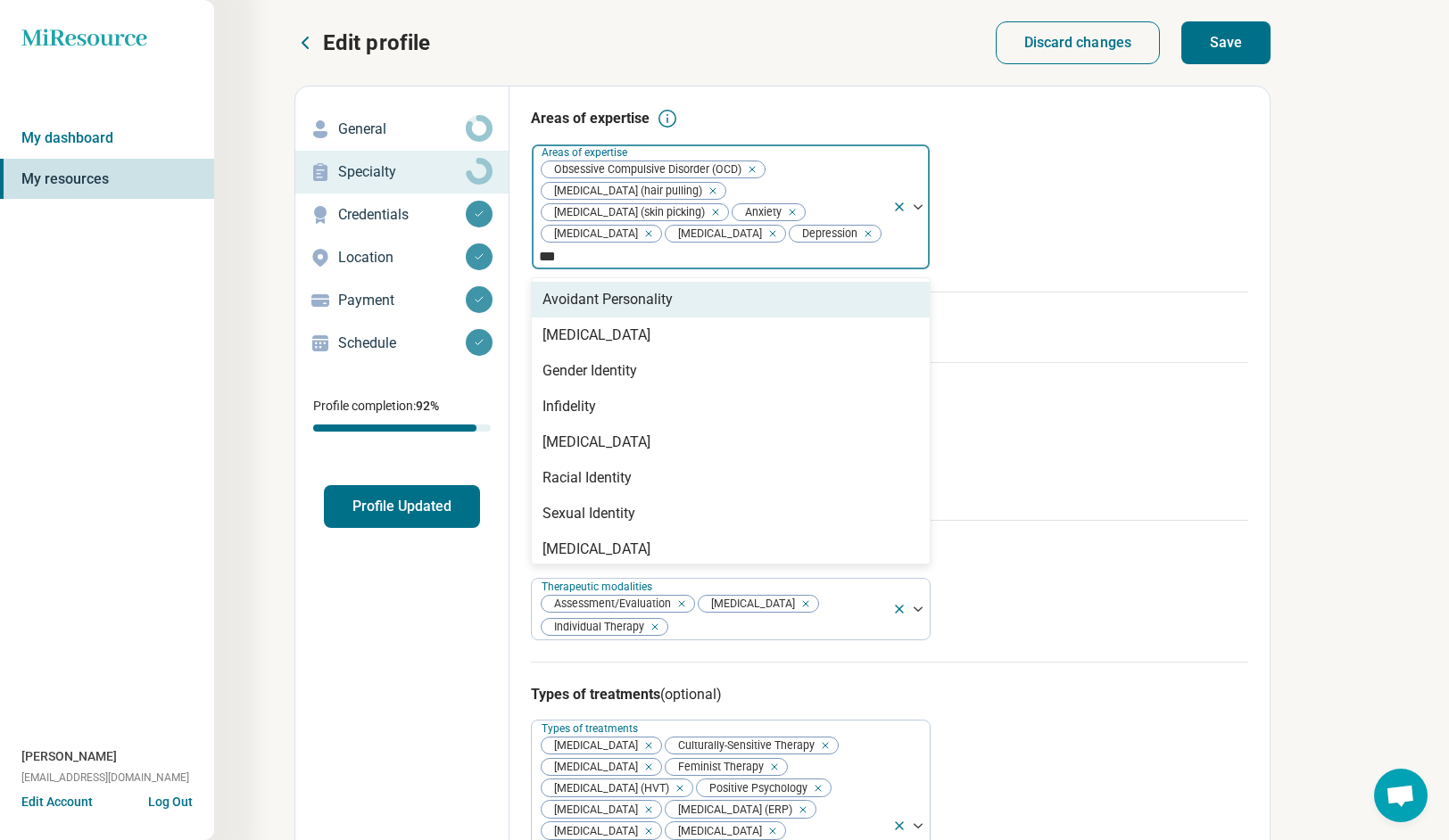
type input "****"
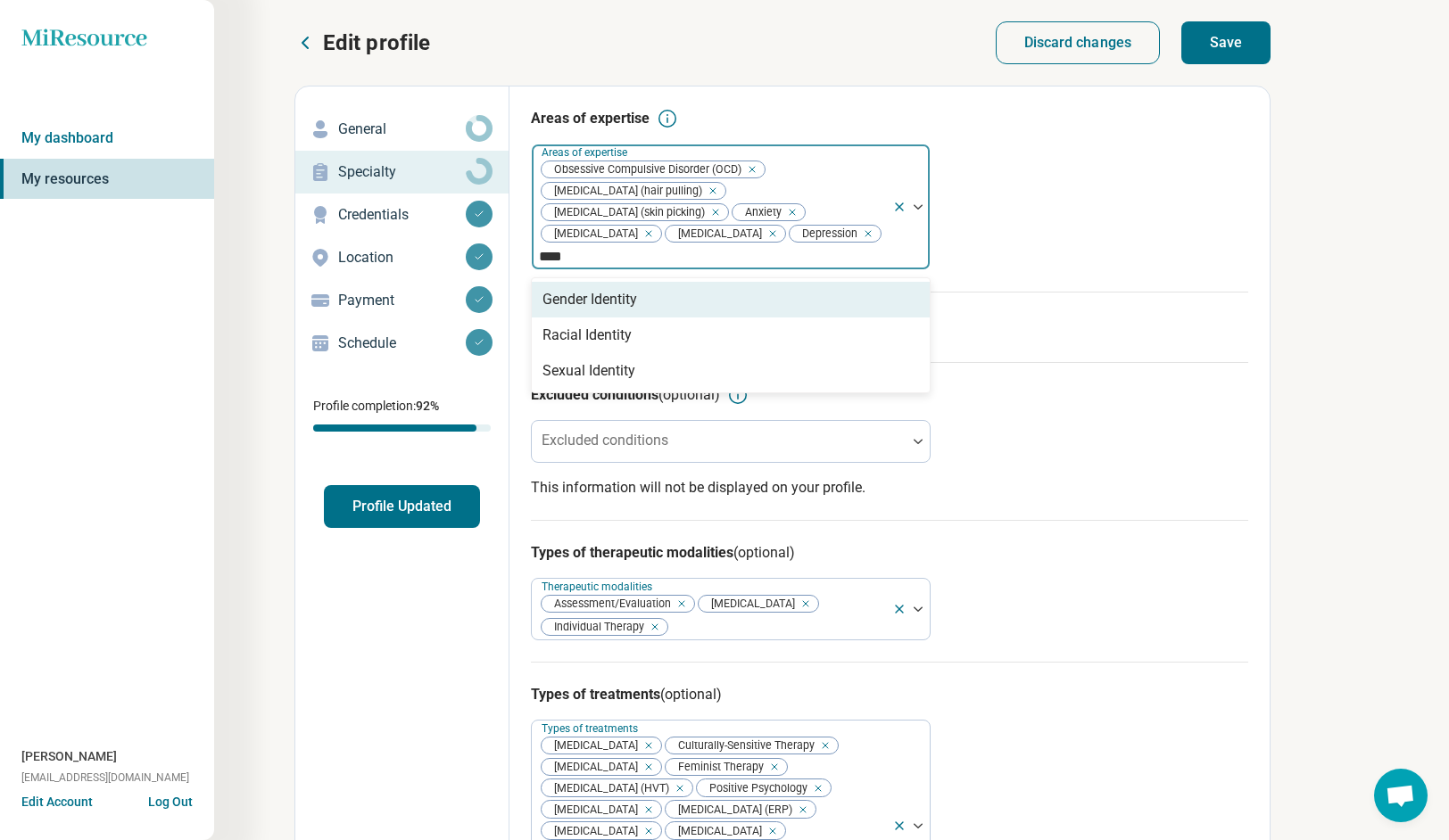
click at [581, 291] on div "Gender Identity" at bounding box center [590, 300] width 95 height 21
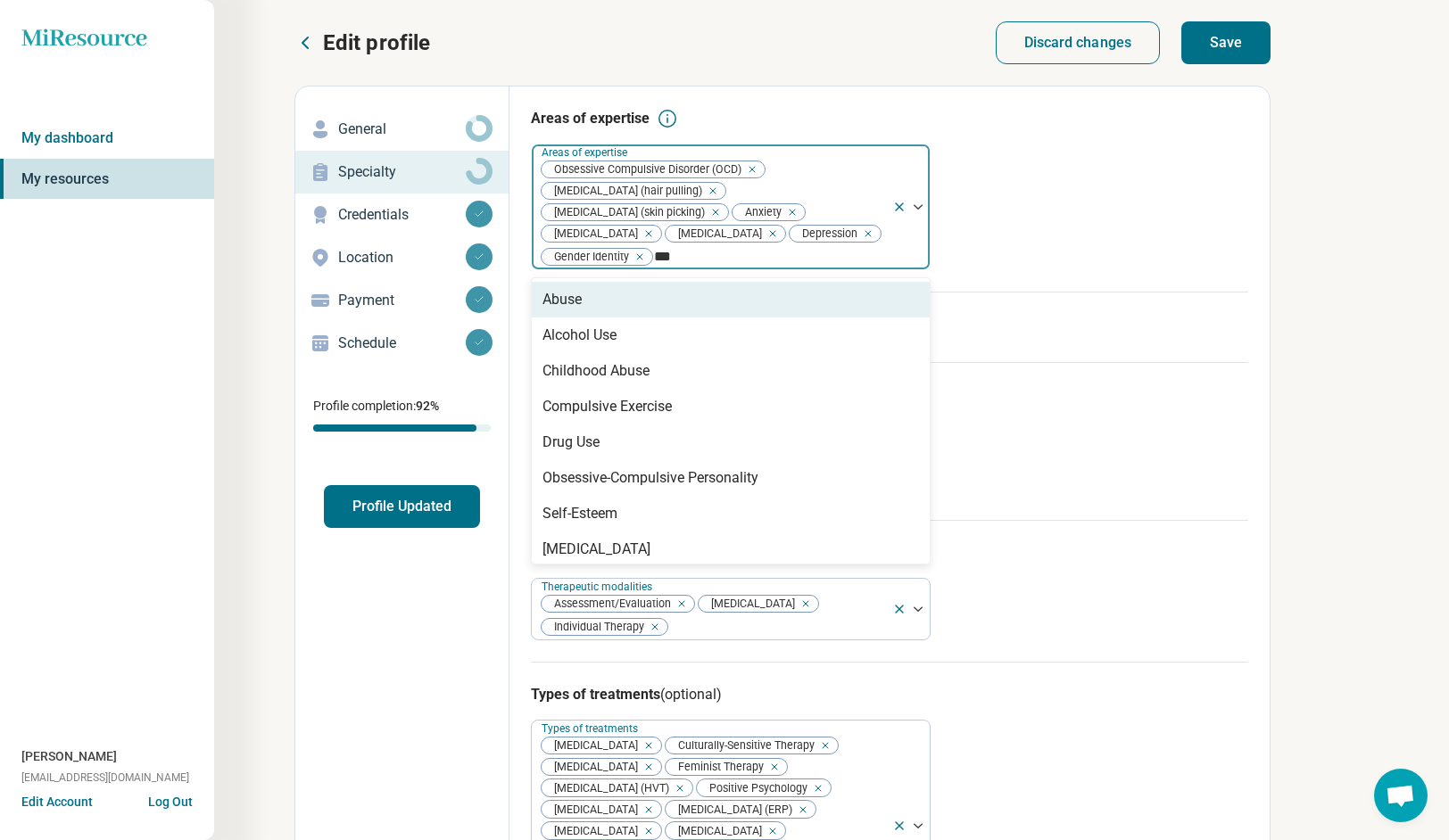
type input "****"
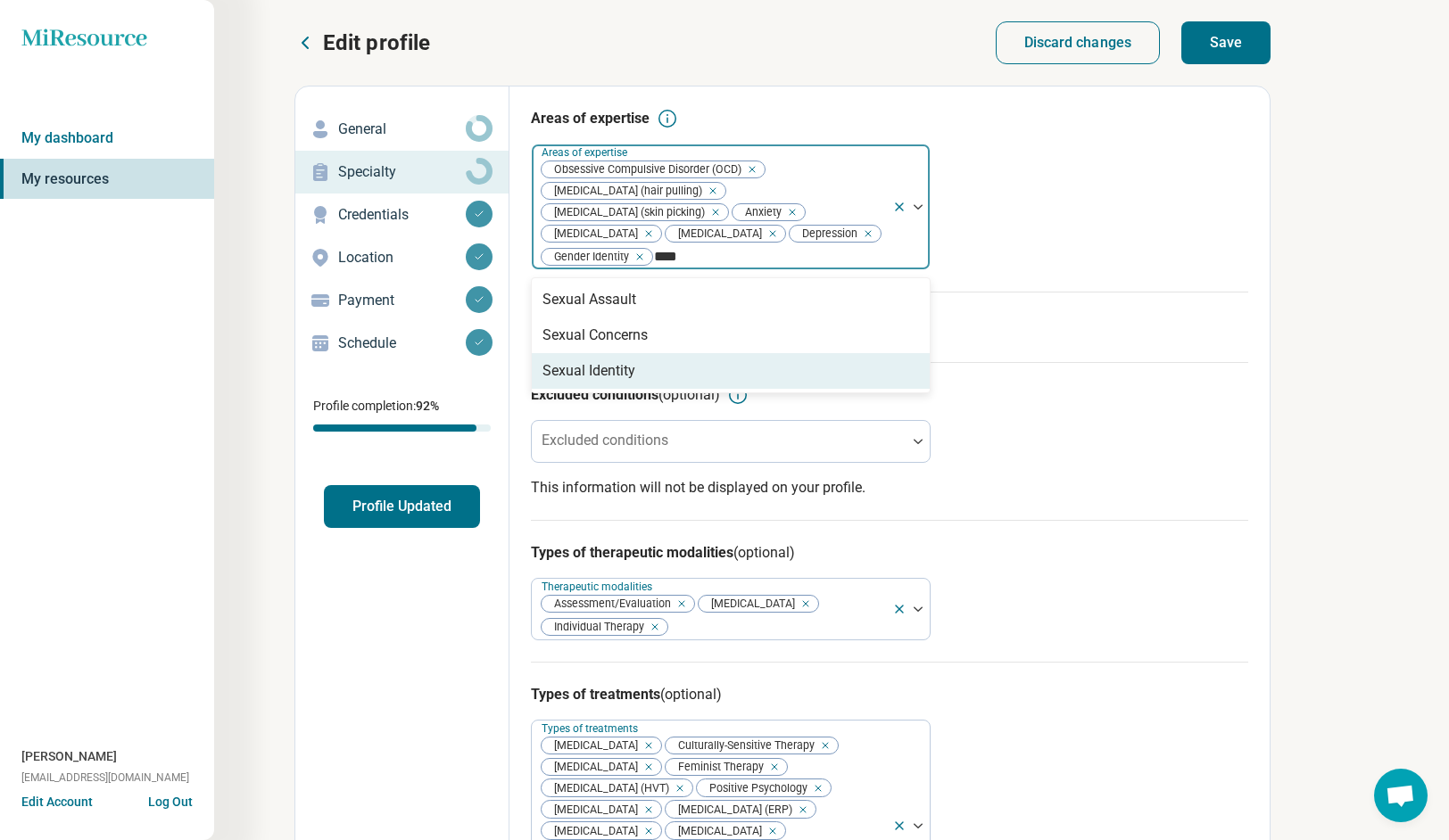
click at [552, 379] on div "Sexual Identity" at bounding box center [589, 371] width 93 height 21
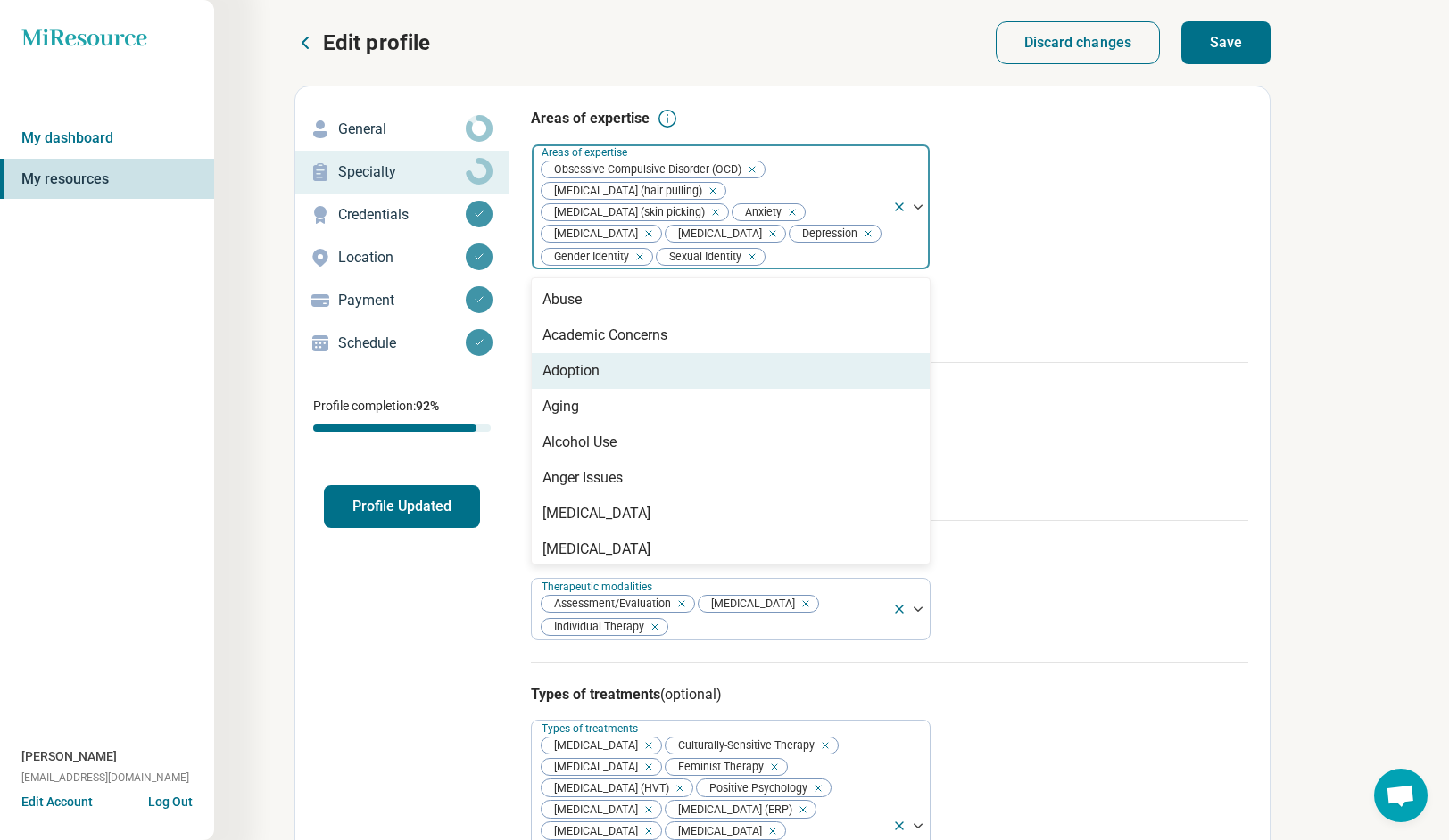
click at [552, 379] on div "Adoption" at bounding box center [571, 371] width 57 height 21
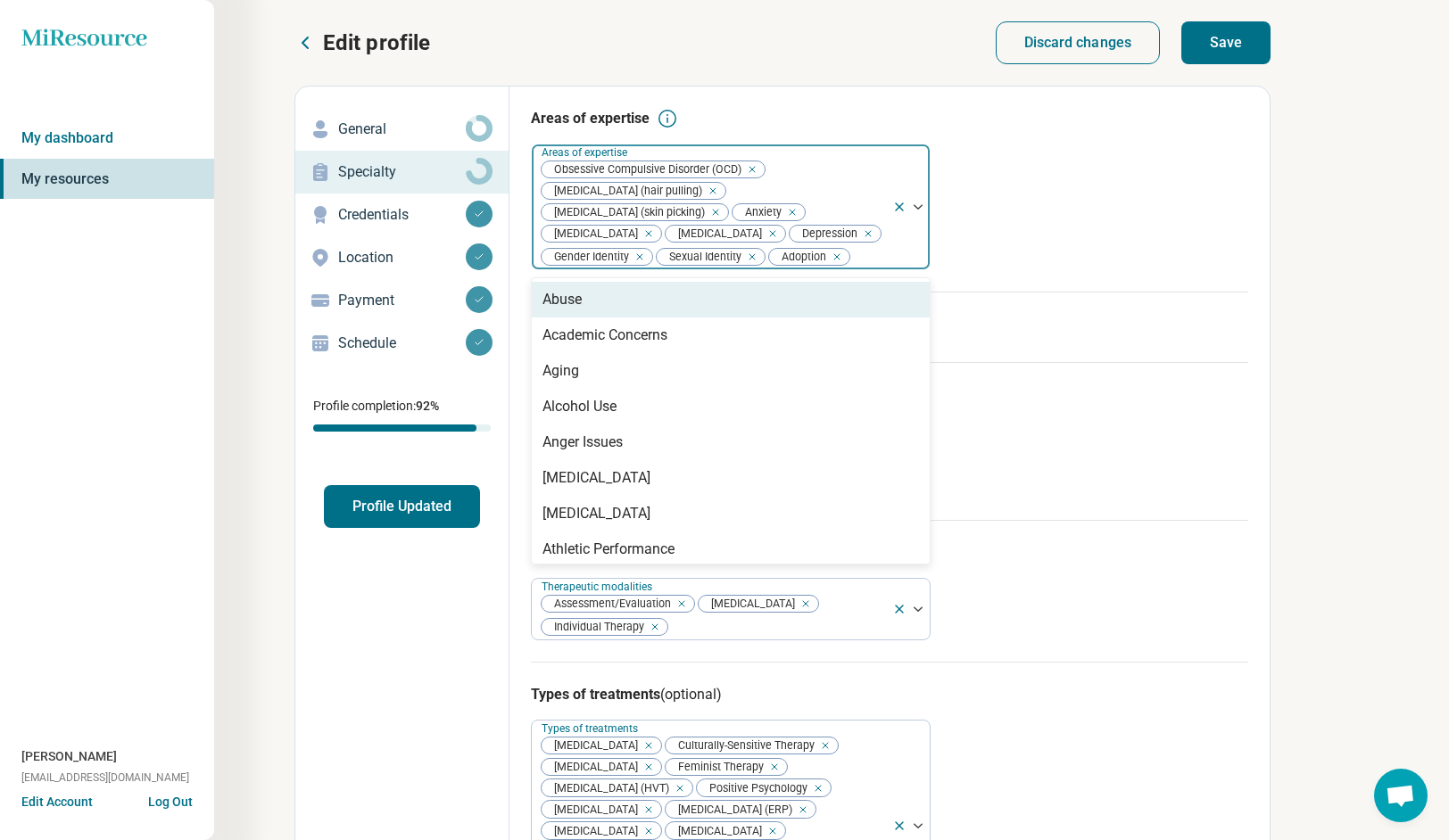
click at [823, 268] on div "Remove [object Object]" at bounding box center [834, 257] width 21 height 21
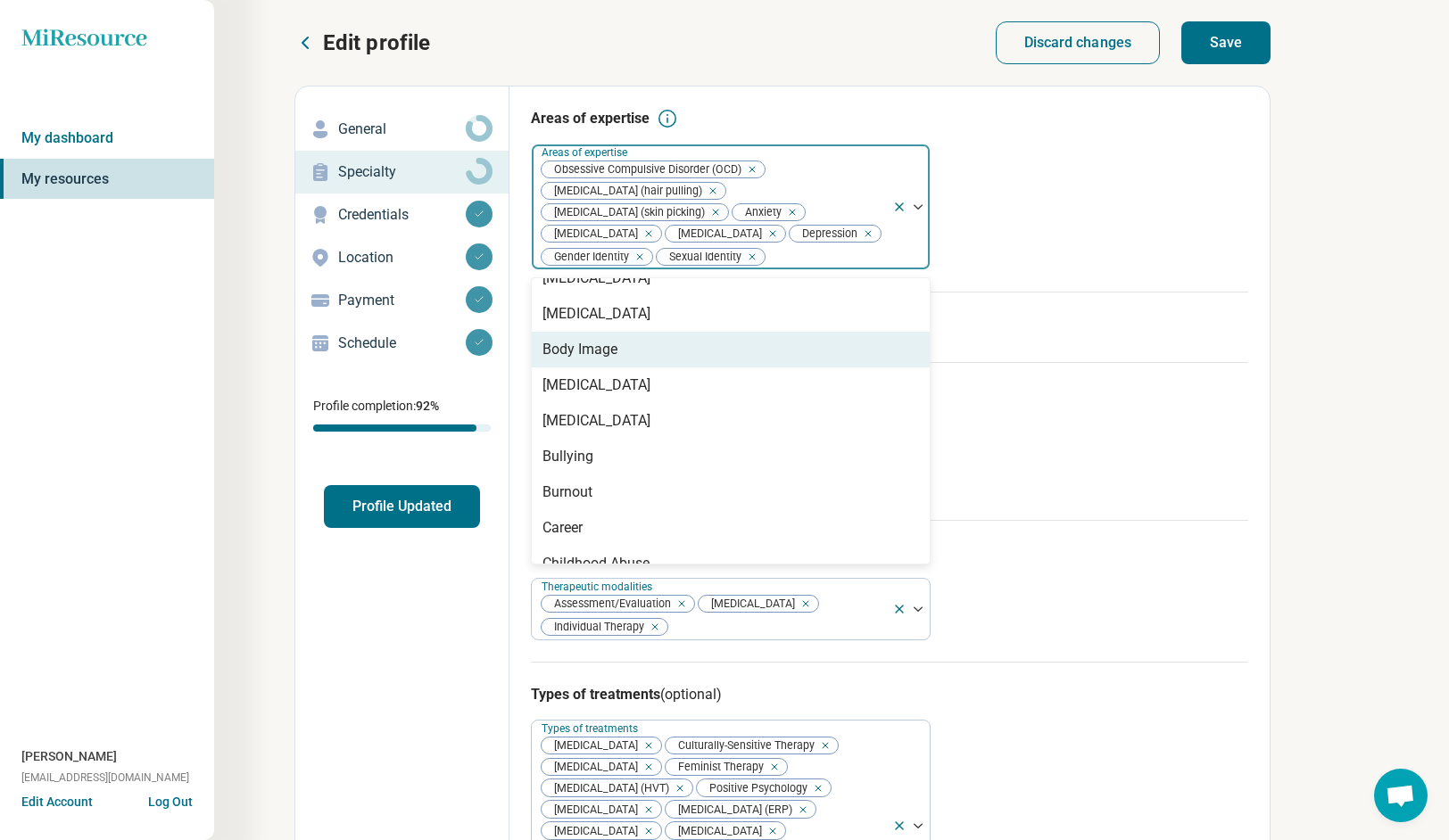
scroll to position [525, 0]
click at [724, 351] on div "Body Image" at bounding box center [731, 345] width 398 height 36
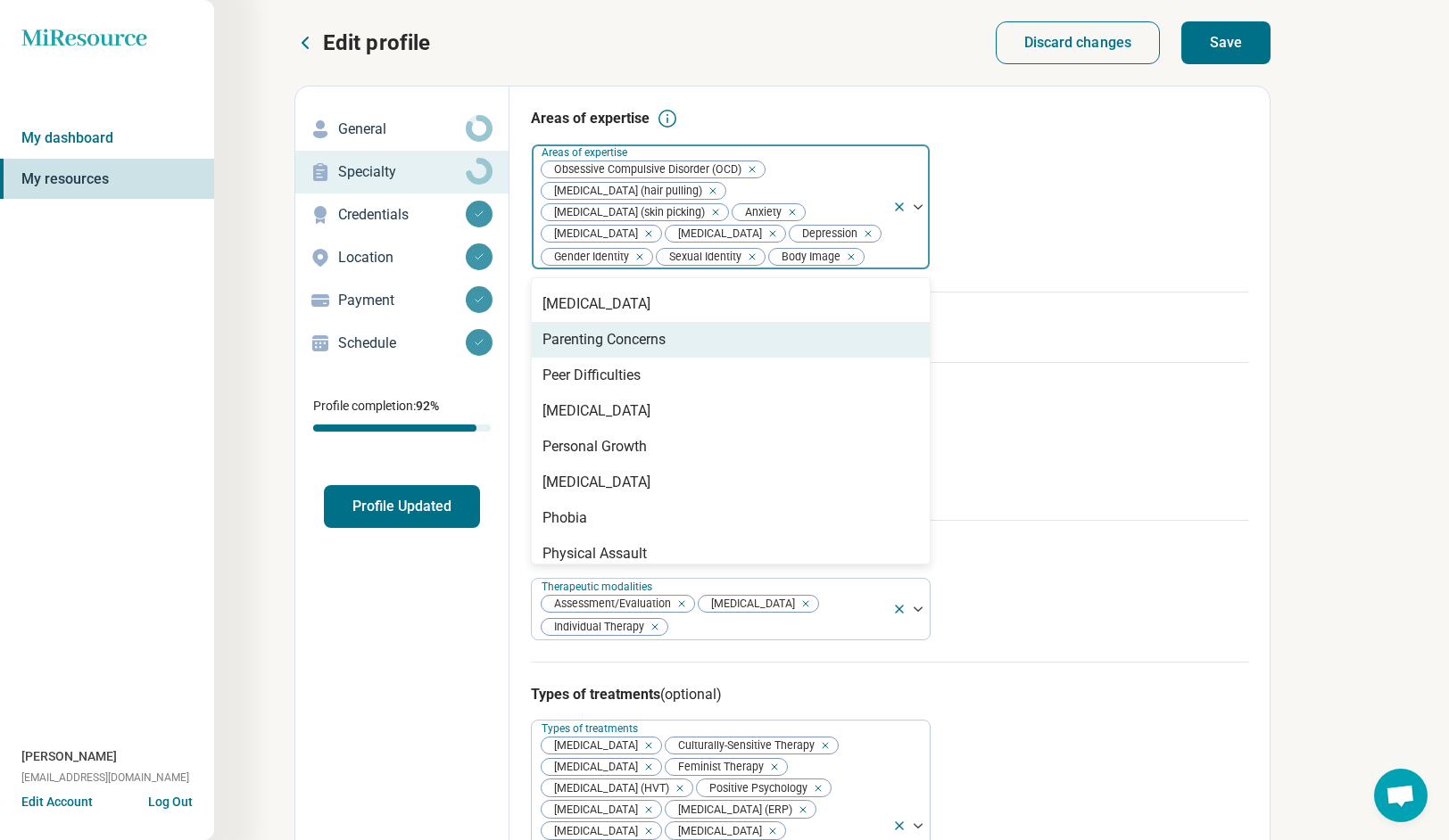
scroll to position [1966, 0]
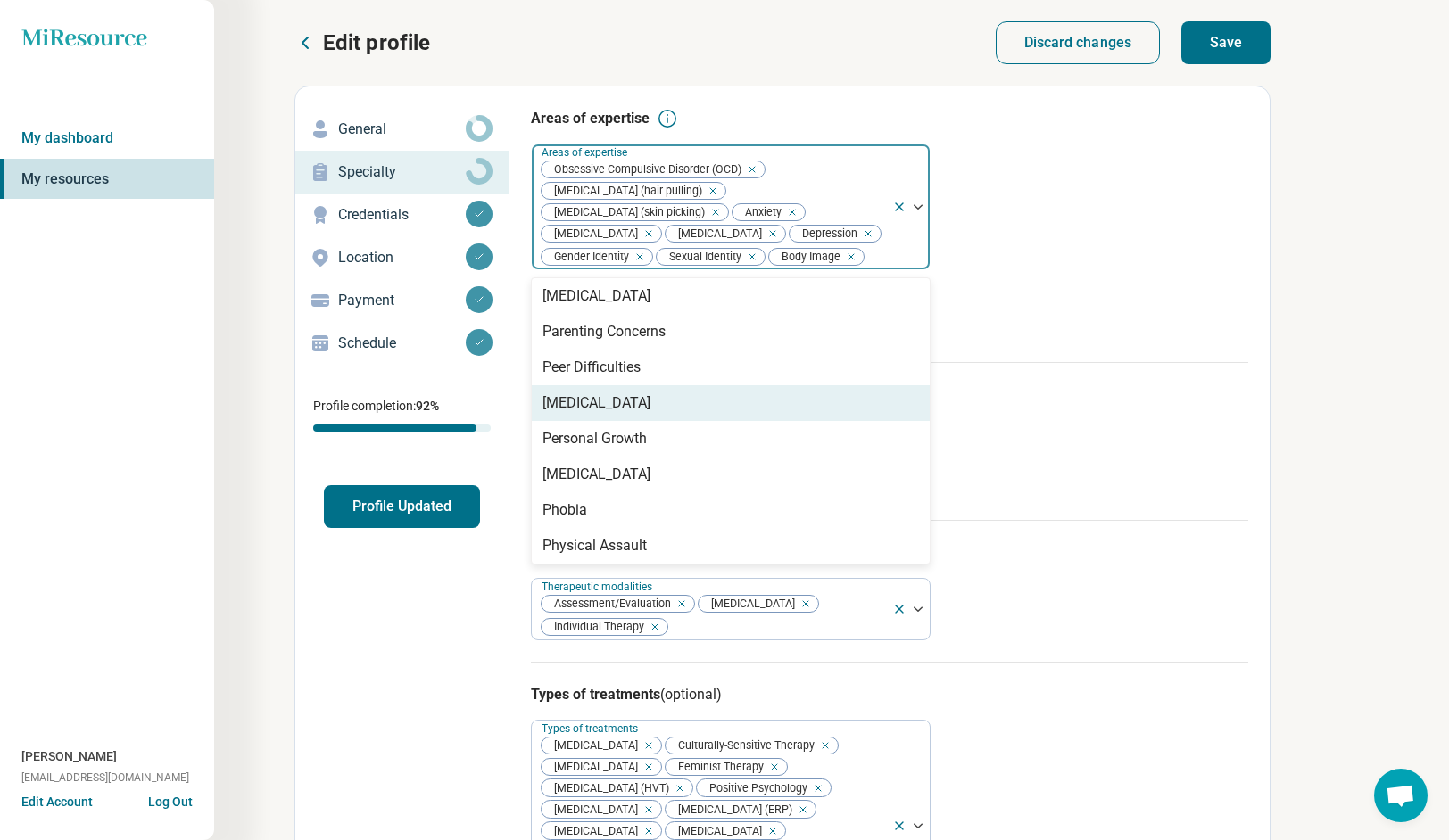
click at [674, 414] on div "[MEDICAL_DATA]" at bounding box center [731, 402] width 398 height 36
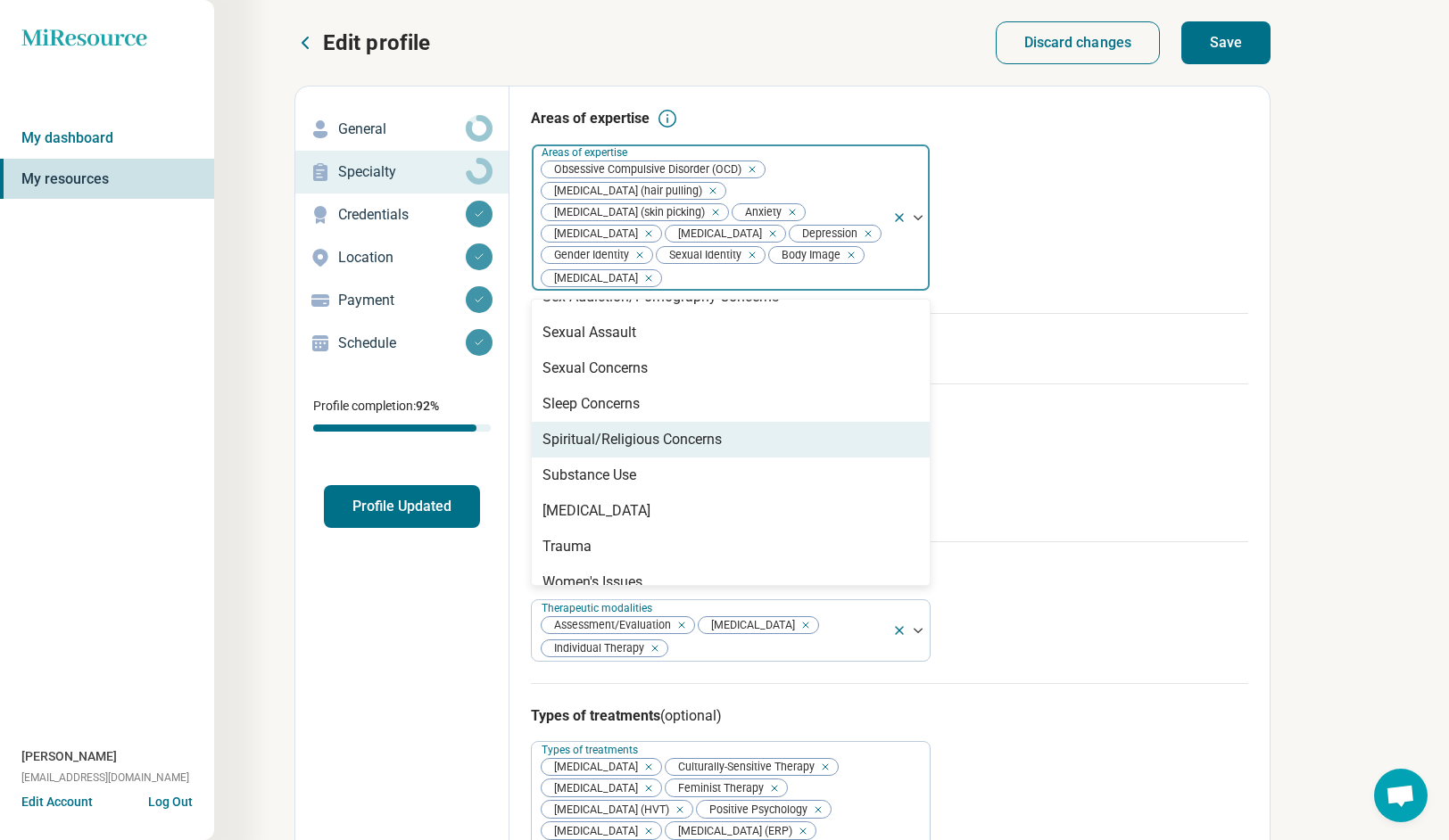
scroll to position [2897, 0]
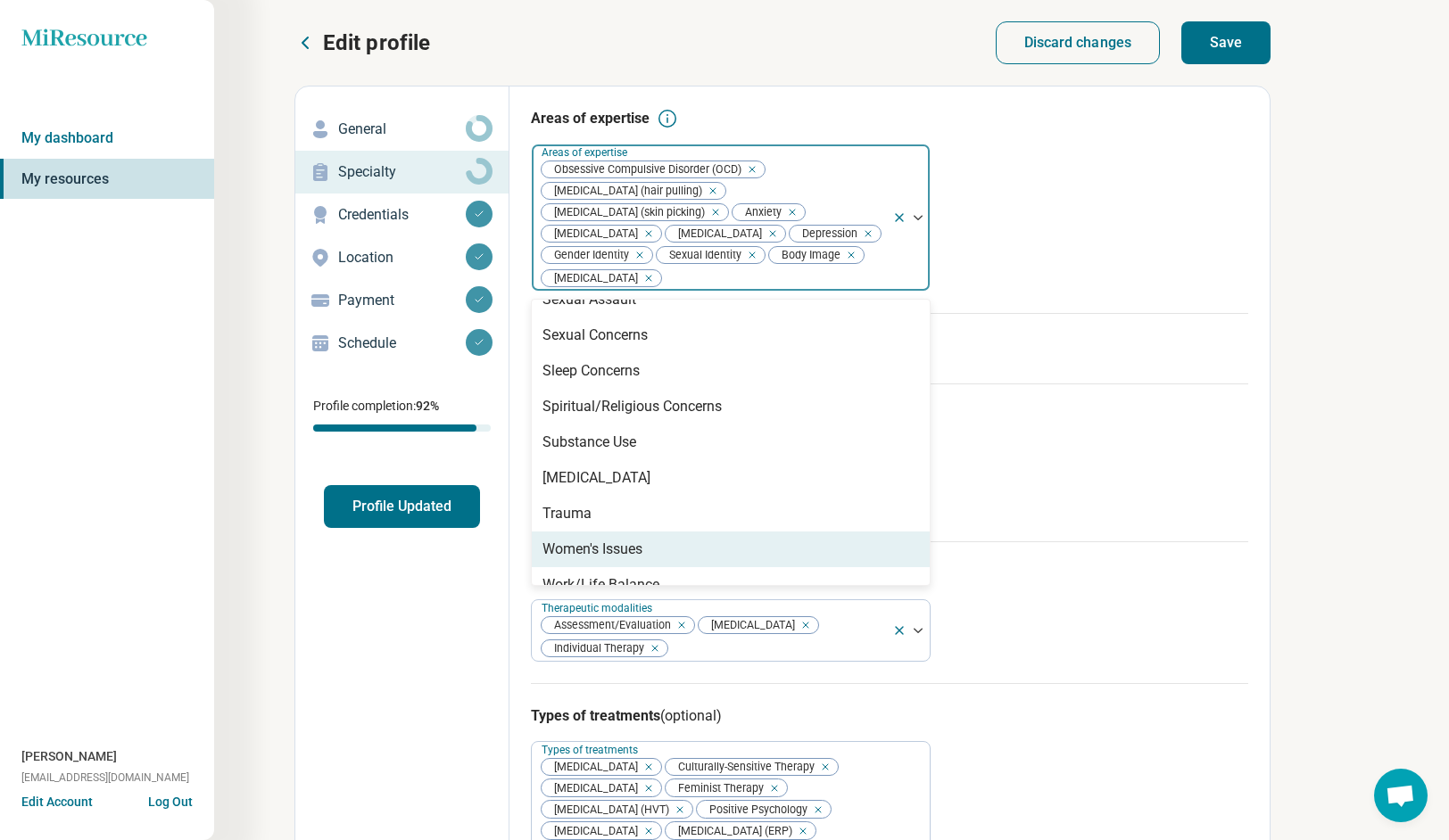
click at [741, 534] on div "Women's Issues" at bounding box center [731, 550] width 398 height 36
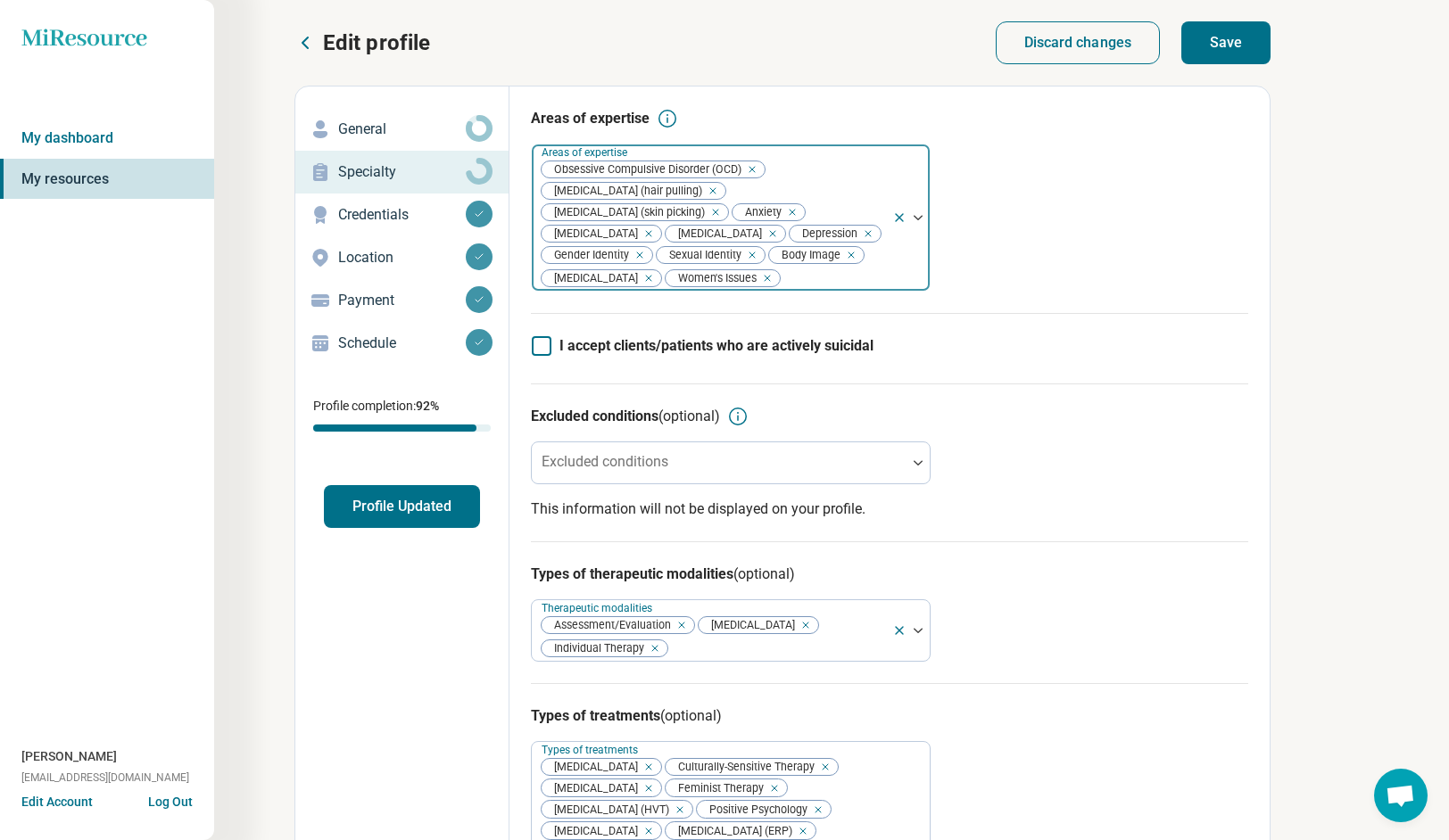
click at [1247, 50] on button "Save" at bounding box center [1226, 43] width 90 height 43
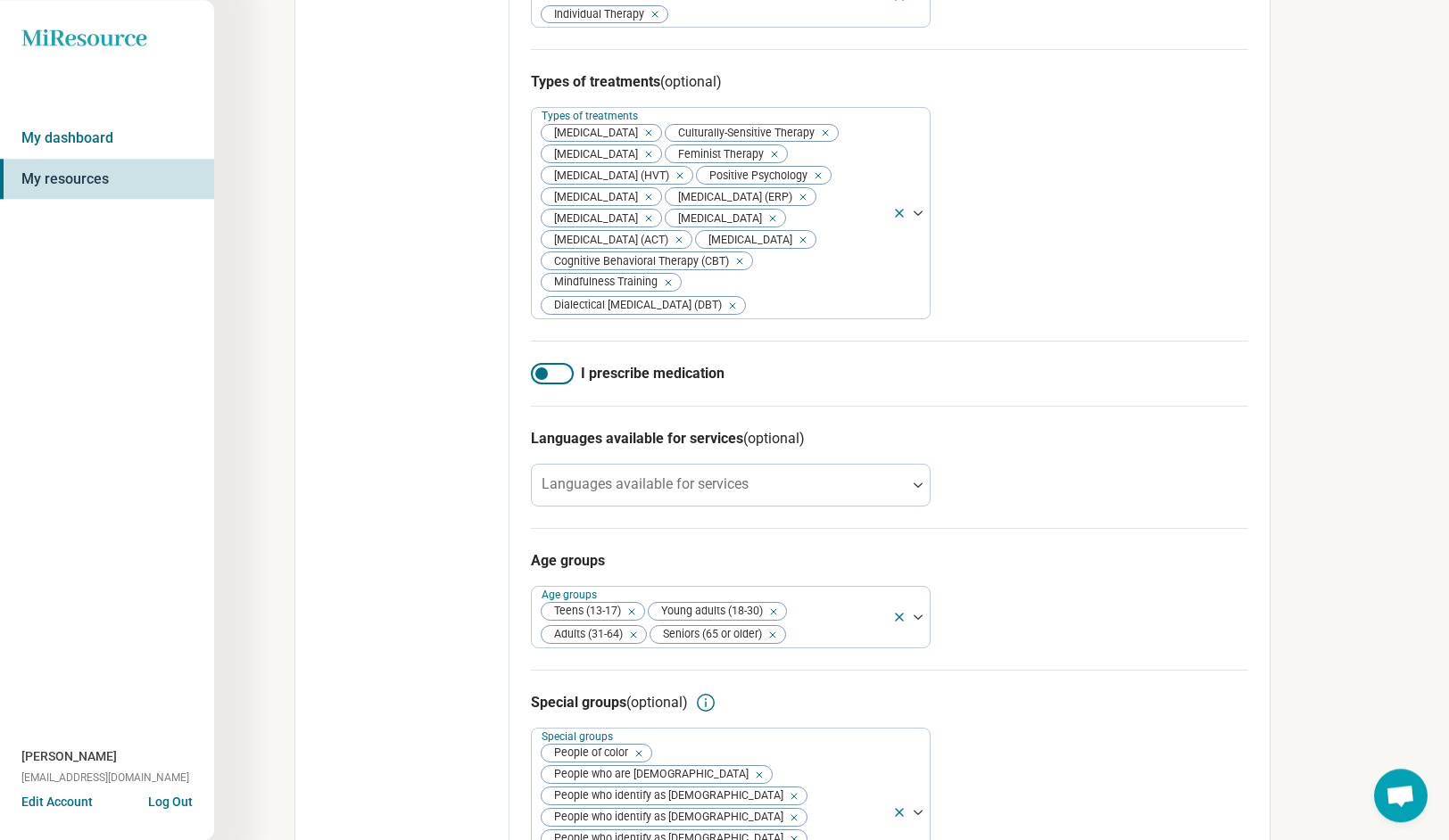
scroll to position [735, 0]
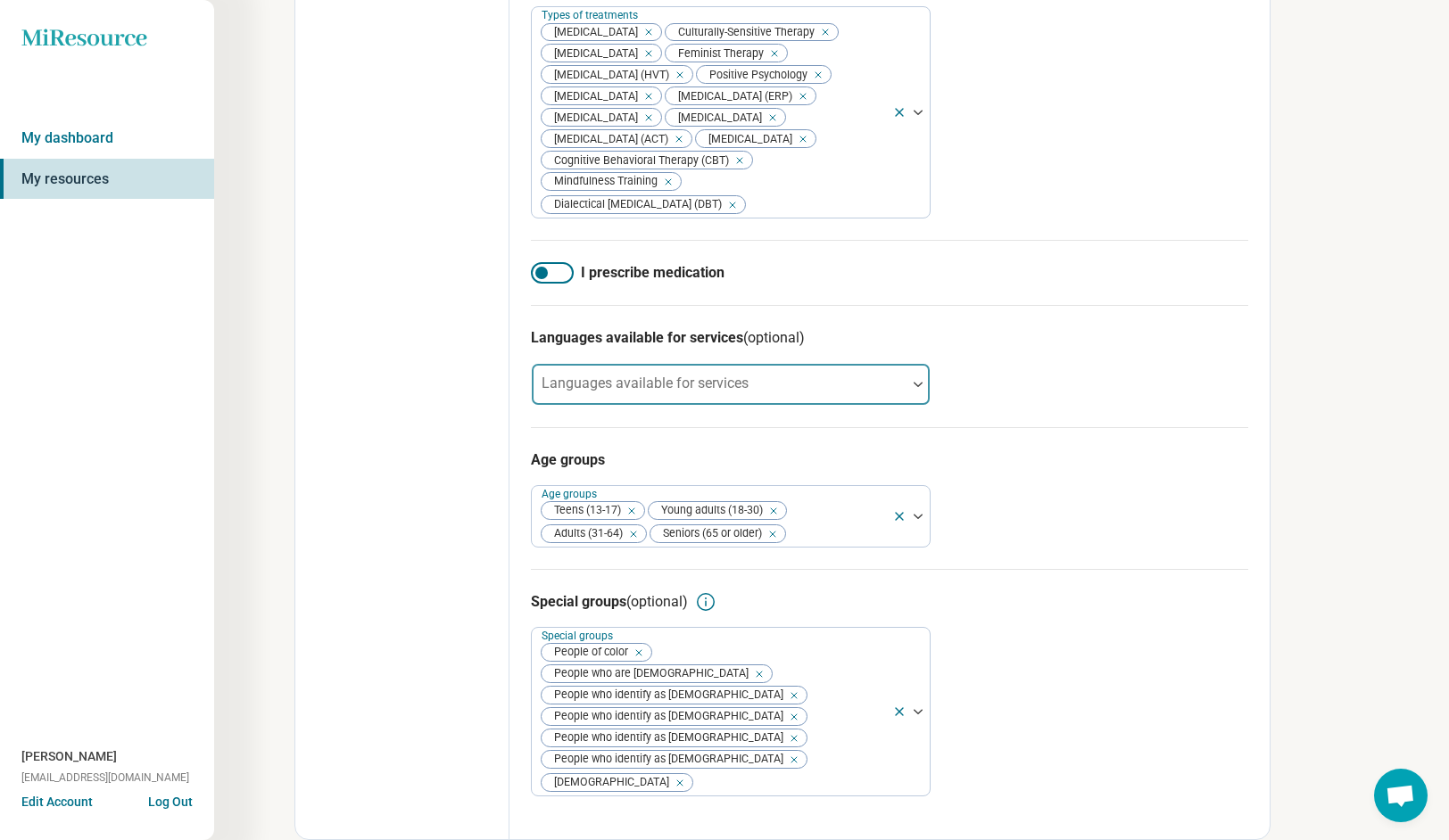
click at [846, 404] on div at bounding box center [719, 392] width 361 height 25
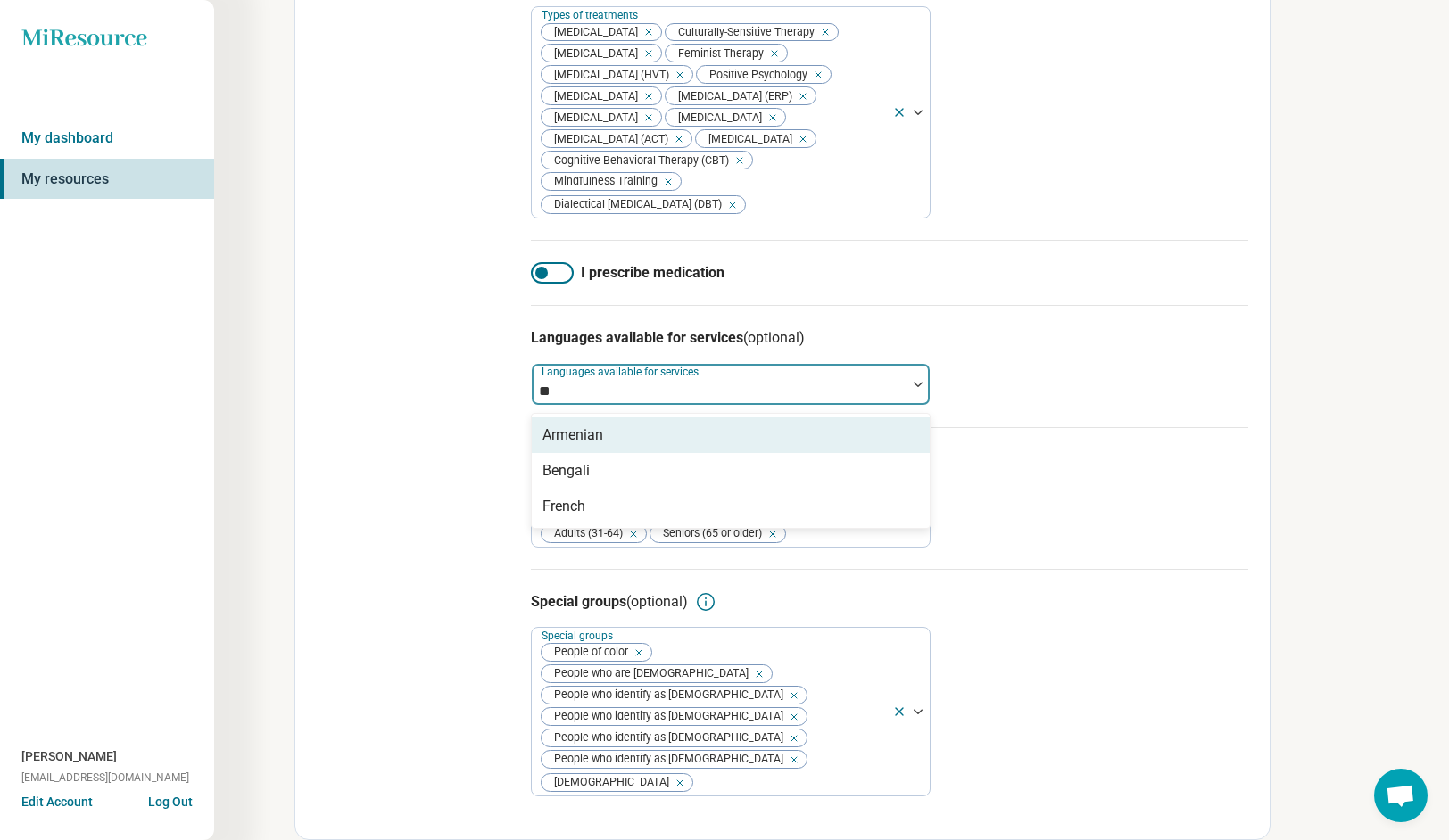
type input "*"
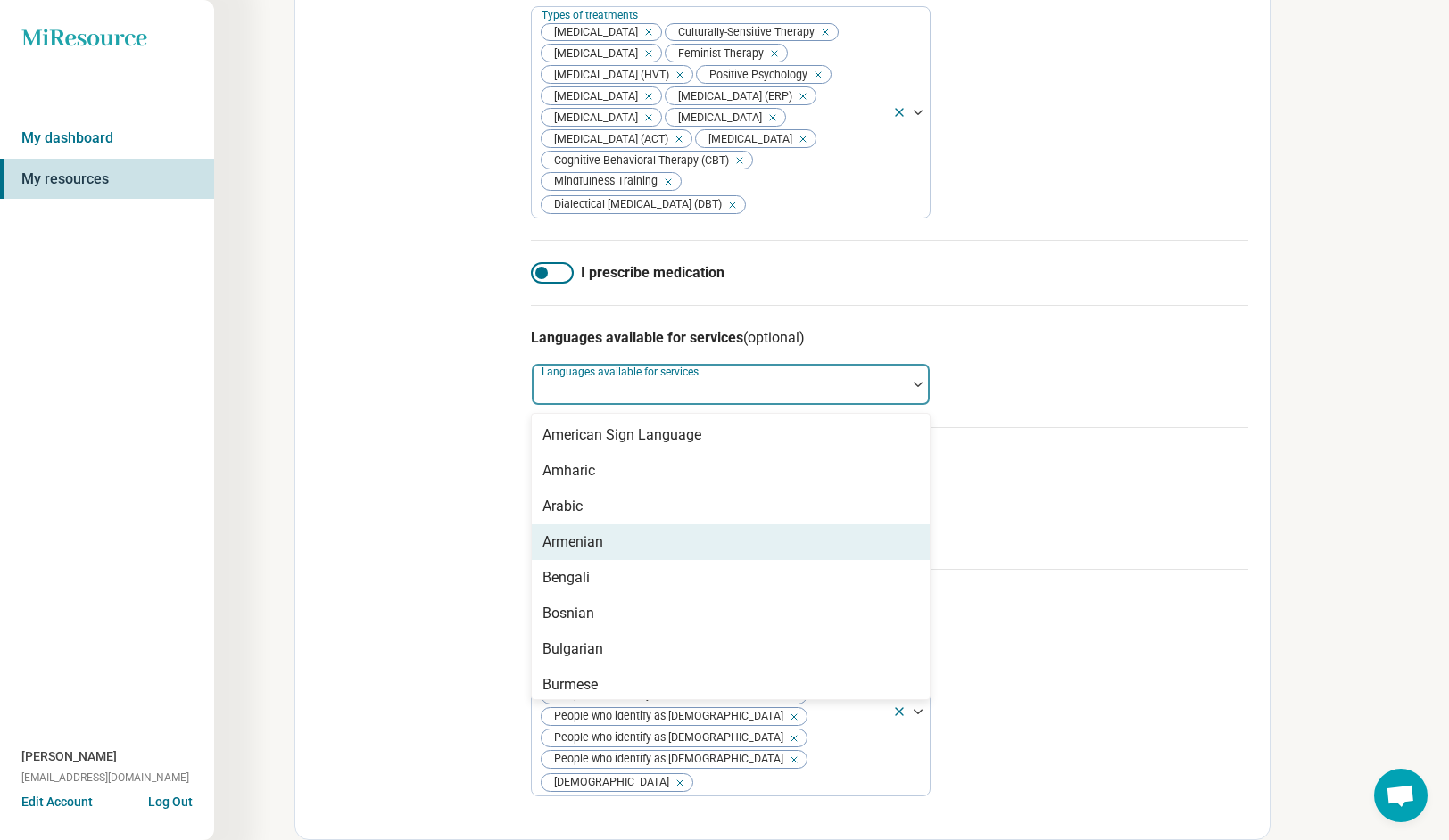
click at [1162, 349] on h3 "Languages available for services (optional)" at bounding box center [890, 338] width 717 height 21
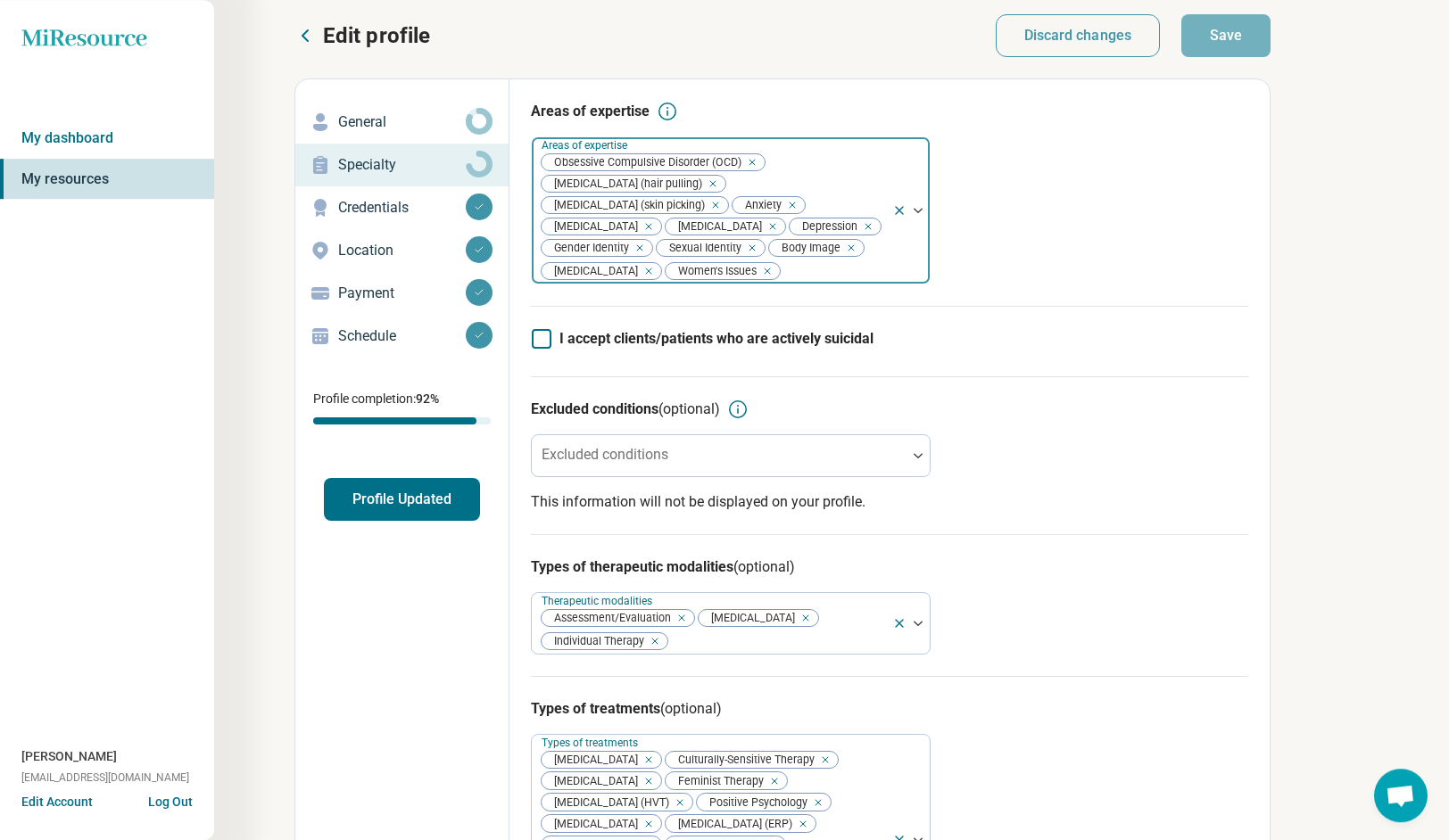
scroll to position [0, 0]
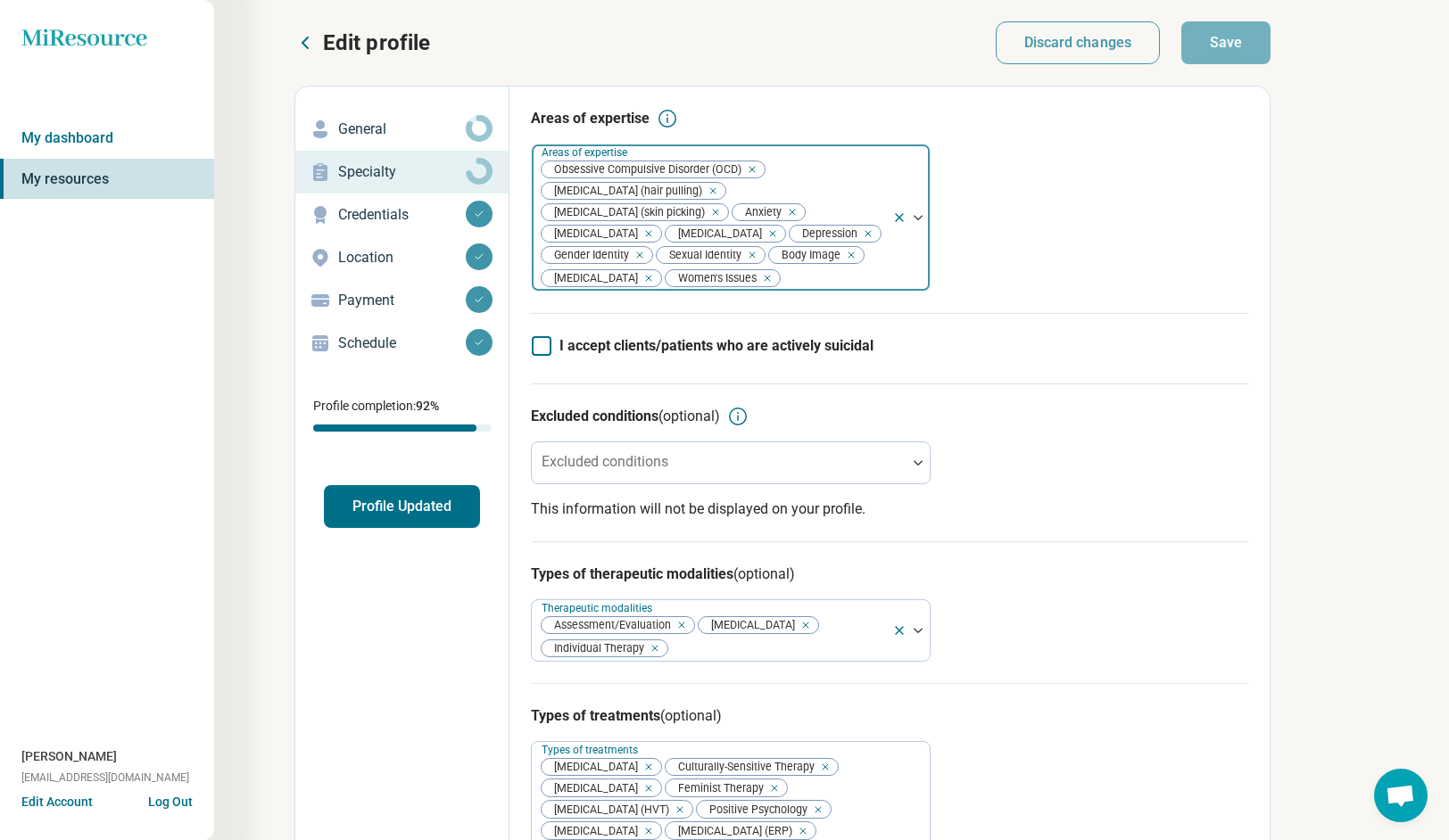
click at [432, 511] on button "Profile Updated" at bounding box center [401, 507] width 156 height 43
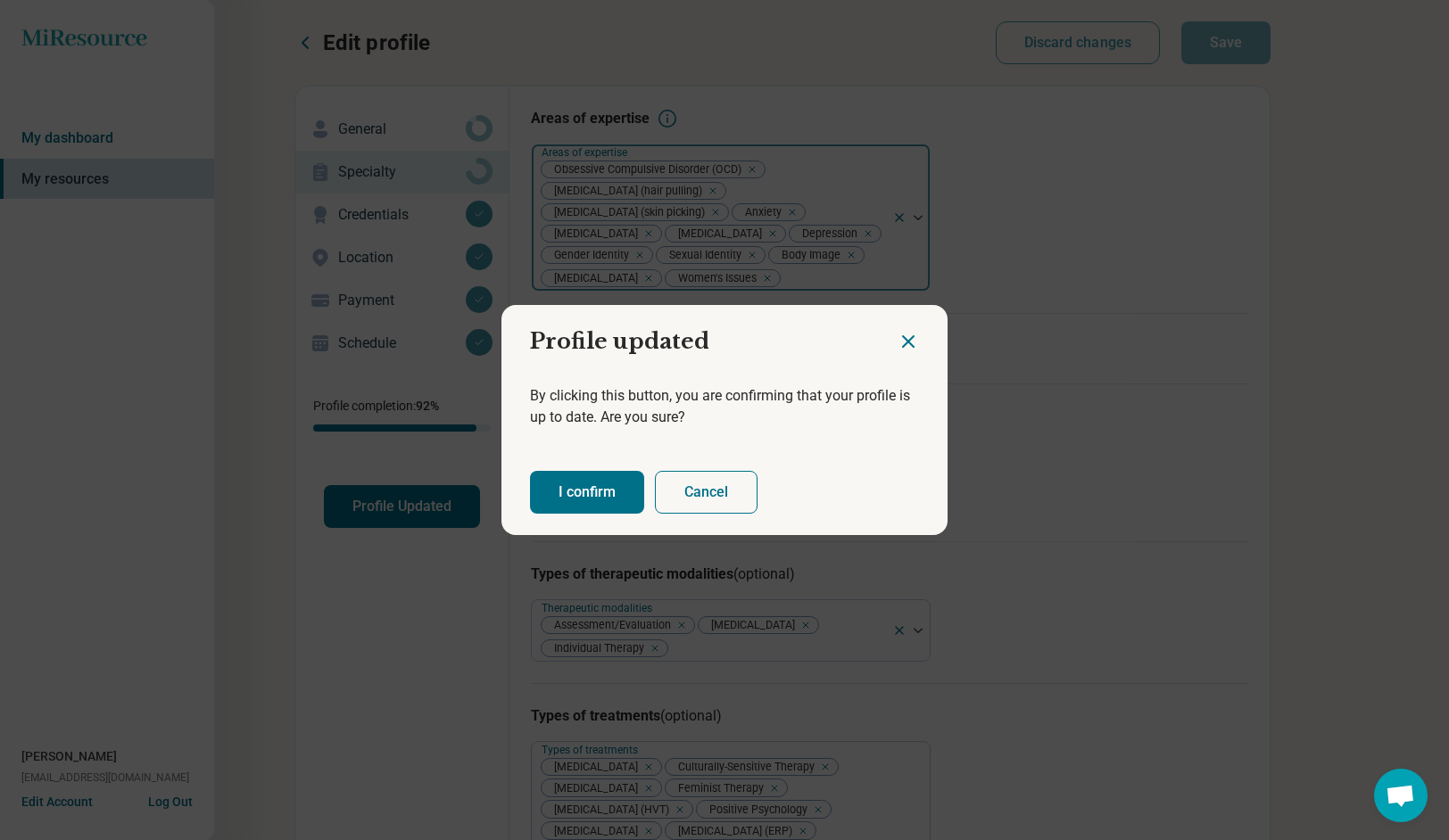
click at [576, 499] on button "I confirm" at bounding box center [587, 492] width 114 height 43
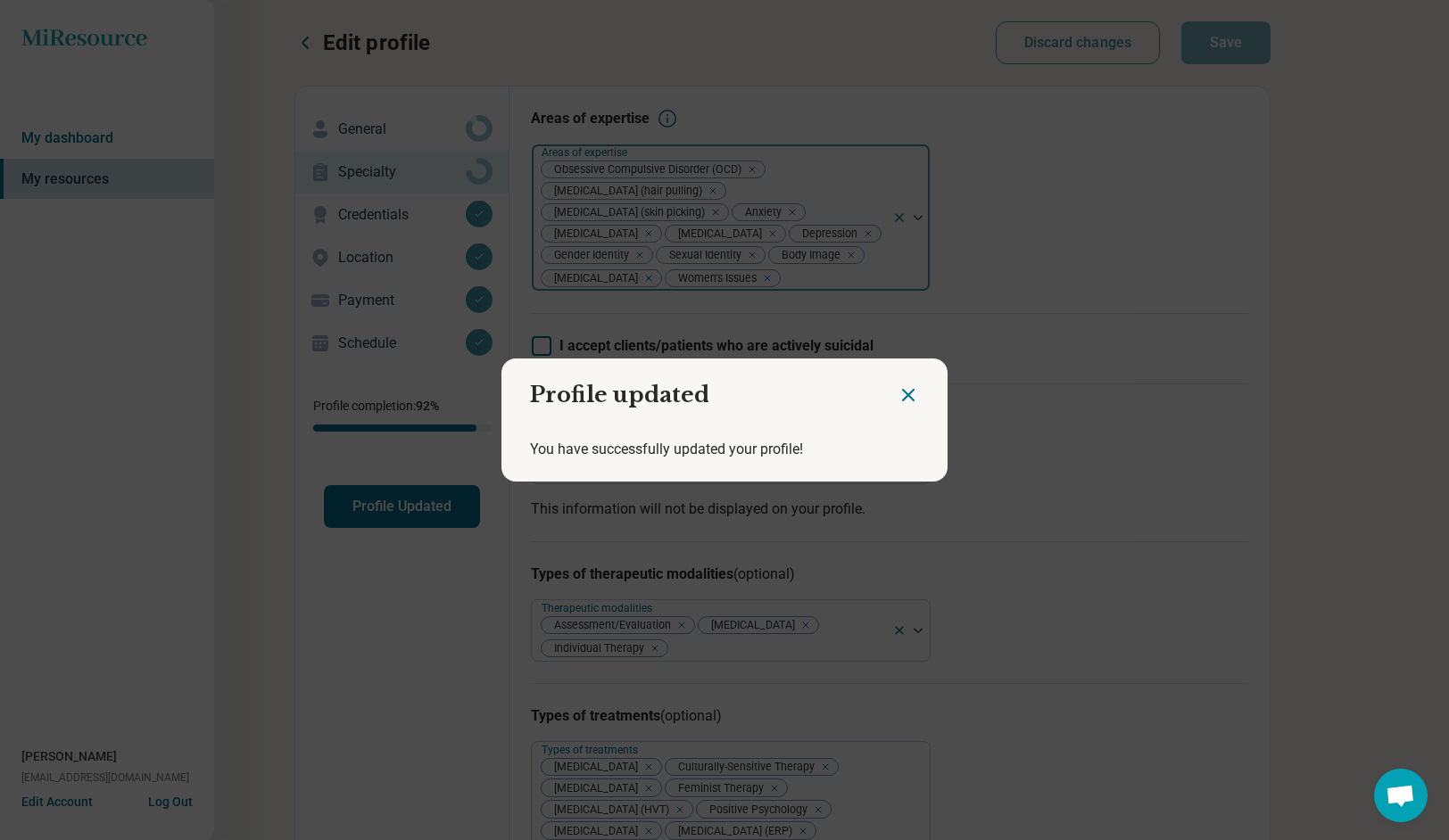
click at [915, 392] on icon "Close dialog" at bounding box center [908, 396] width 21 height 21
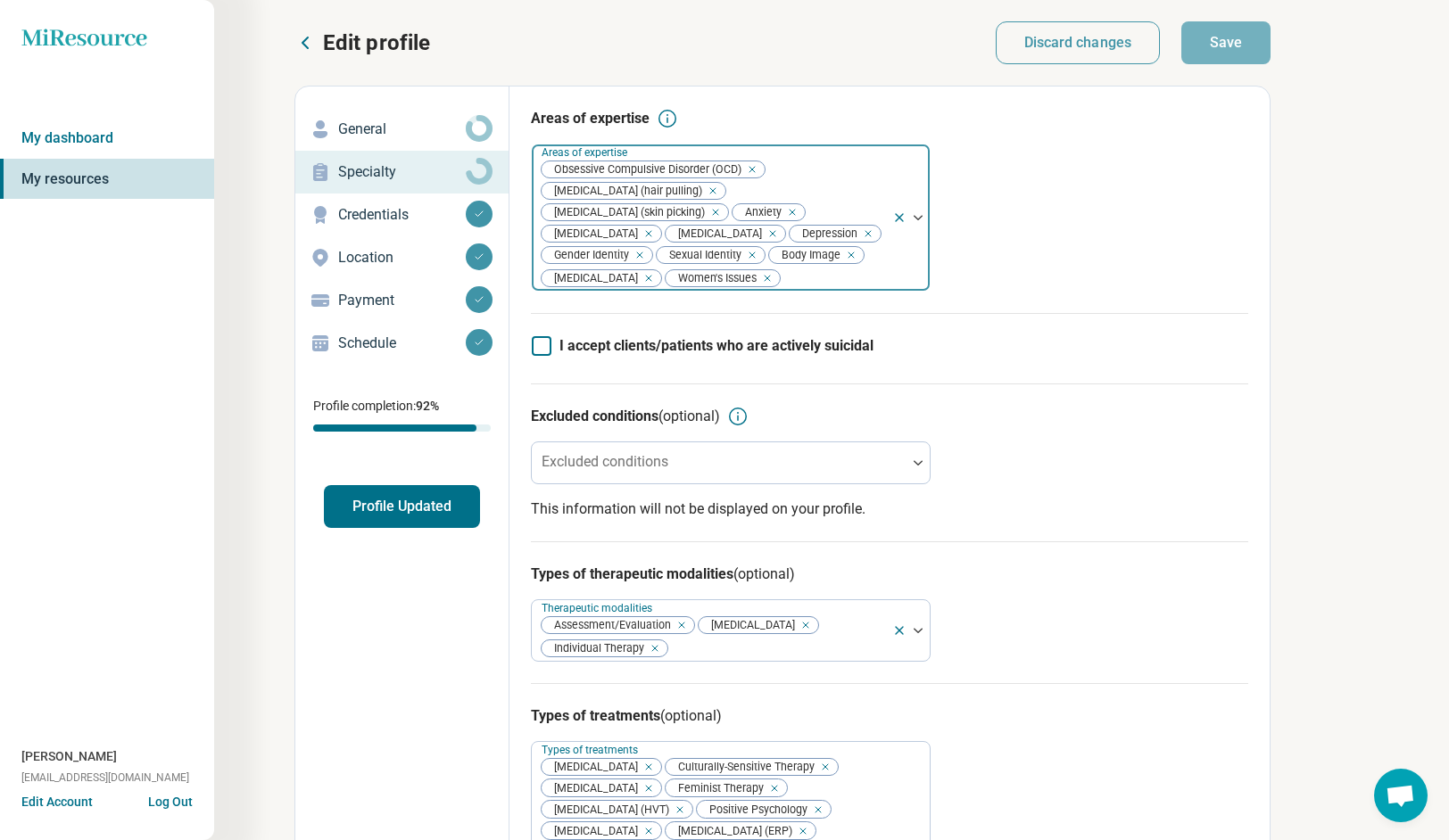
click at [406, 126] on p "General" at bounding box center [401, 130] width 128 height 21
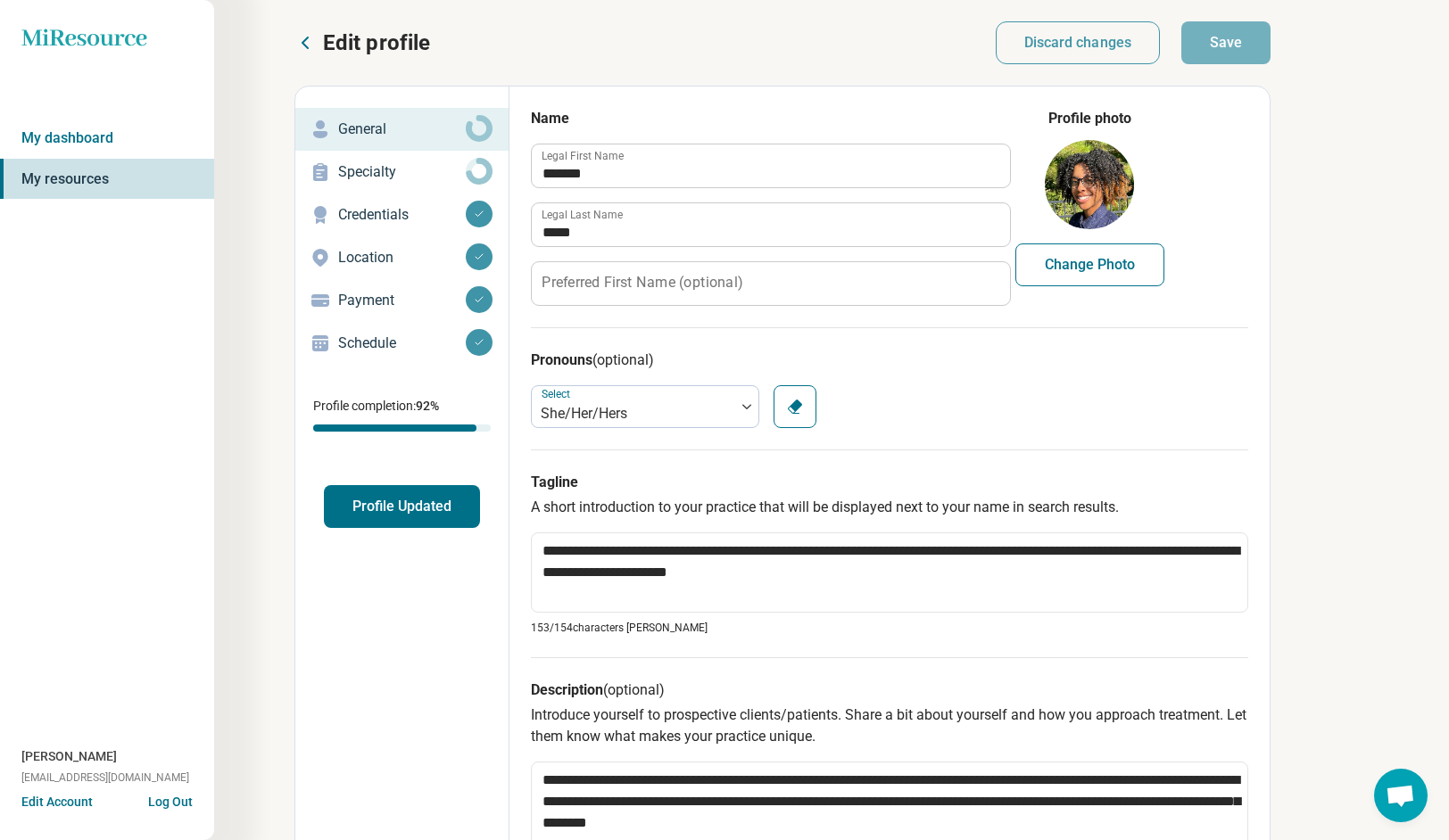
click at [312, 48] on icon at bounding box center [305, 43] width 21 height 21
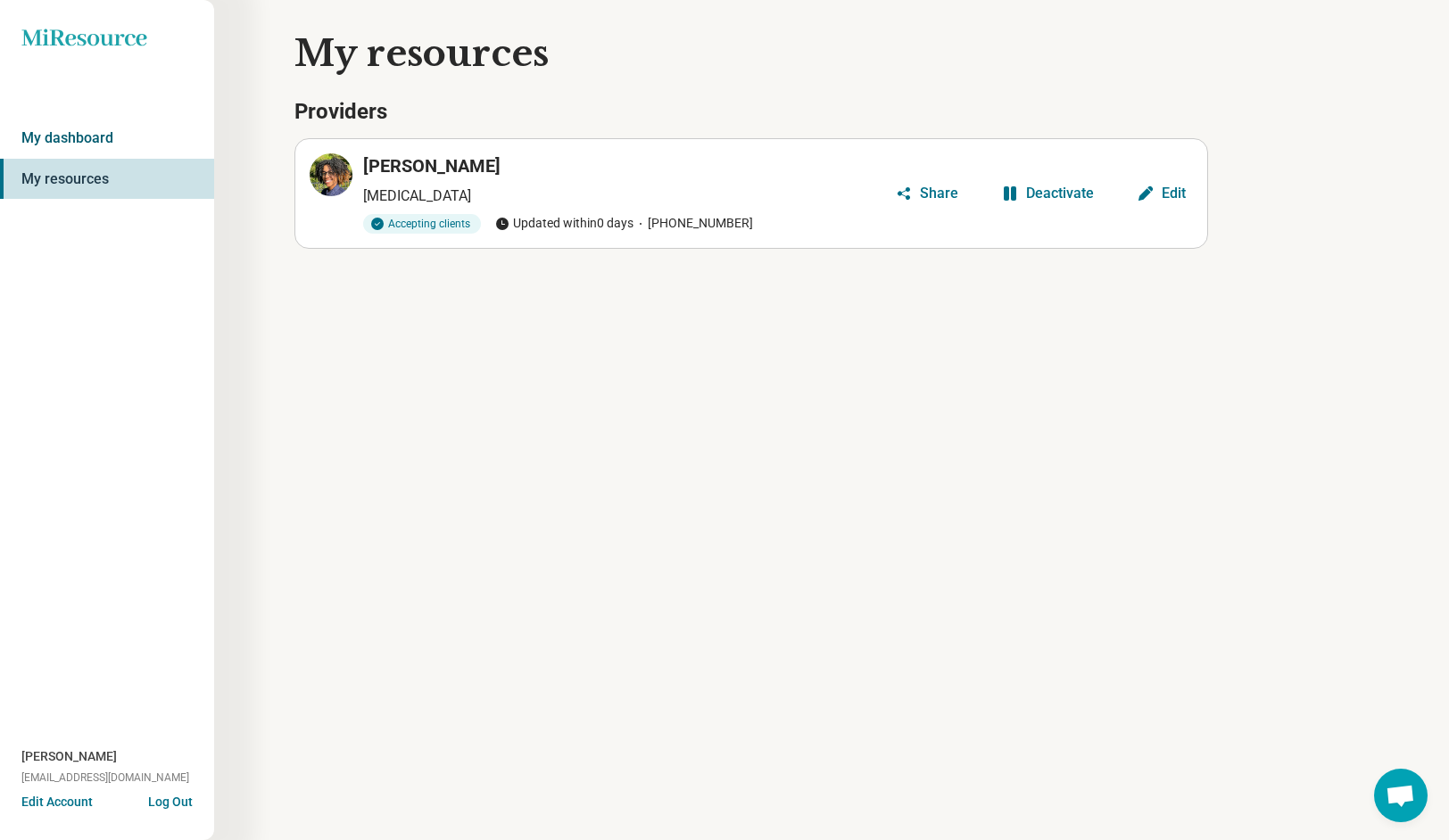
click at [101, 143] on link "My dashboard" at bounding box center [107, 138] width 214 height 41
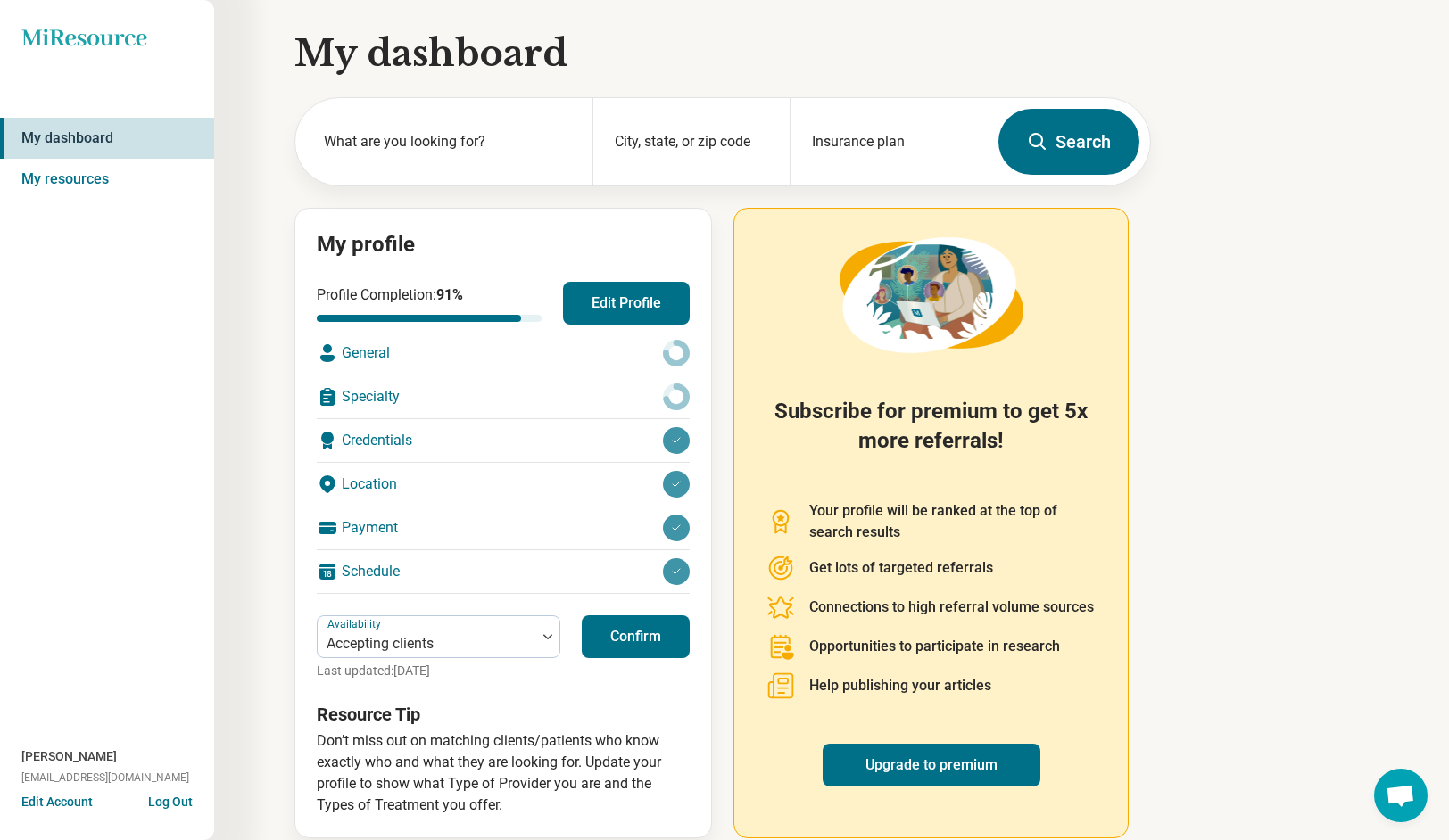
click at [629, 639] on button "Confirm" at bounding box center [635, 637] width 108 height 43
